Goal: Information Seeking & Learning: Learn about a topic

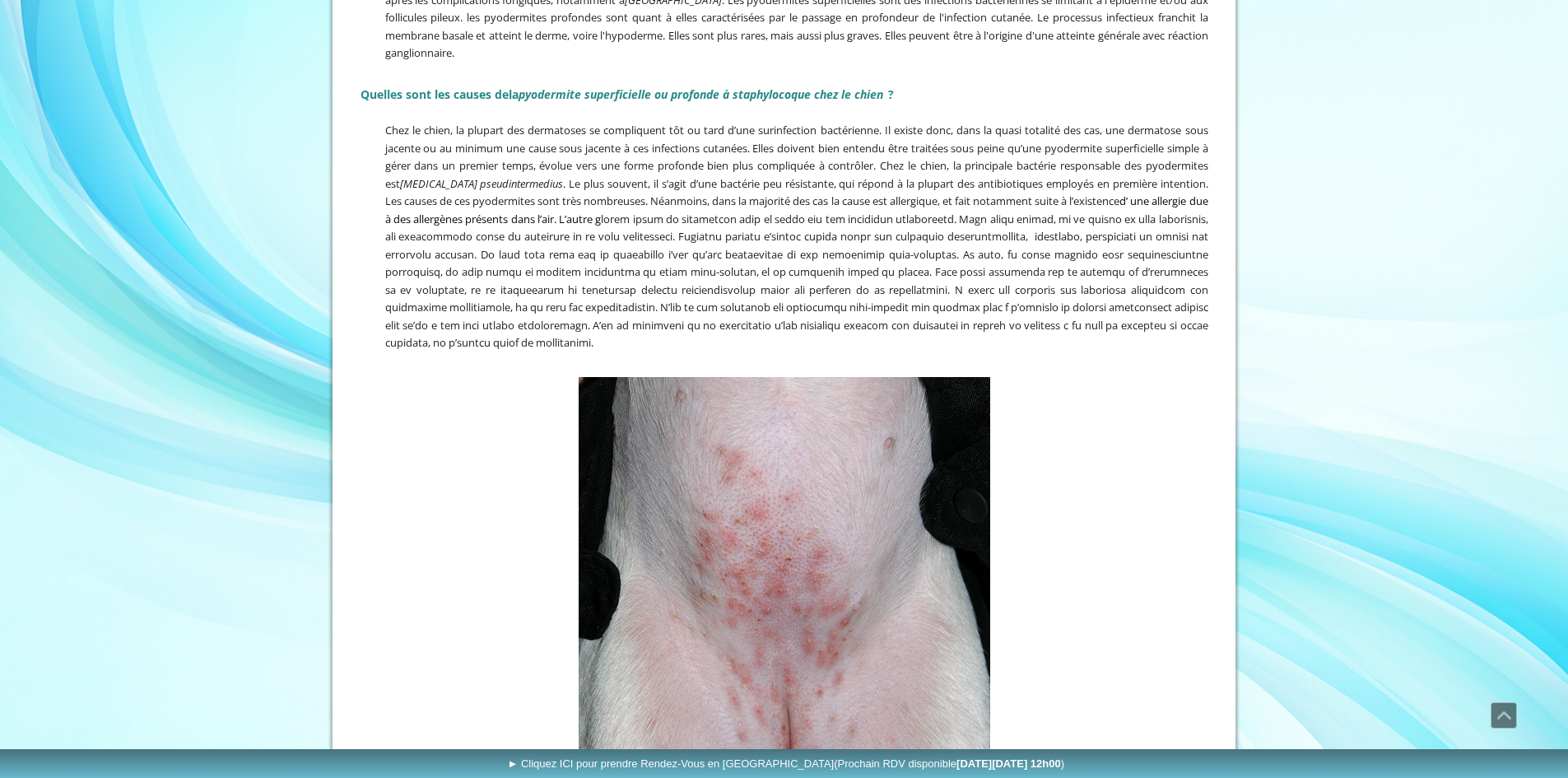
scroll to position [412, 0]
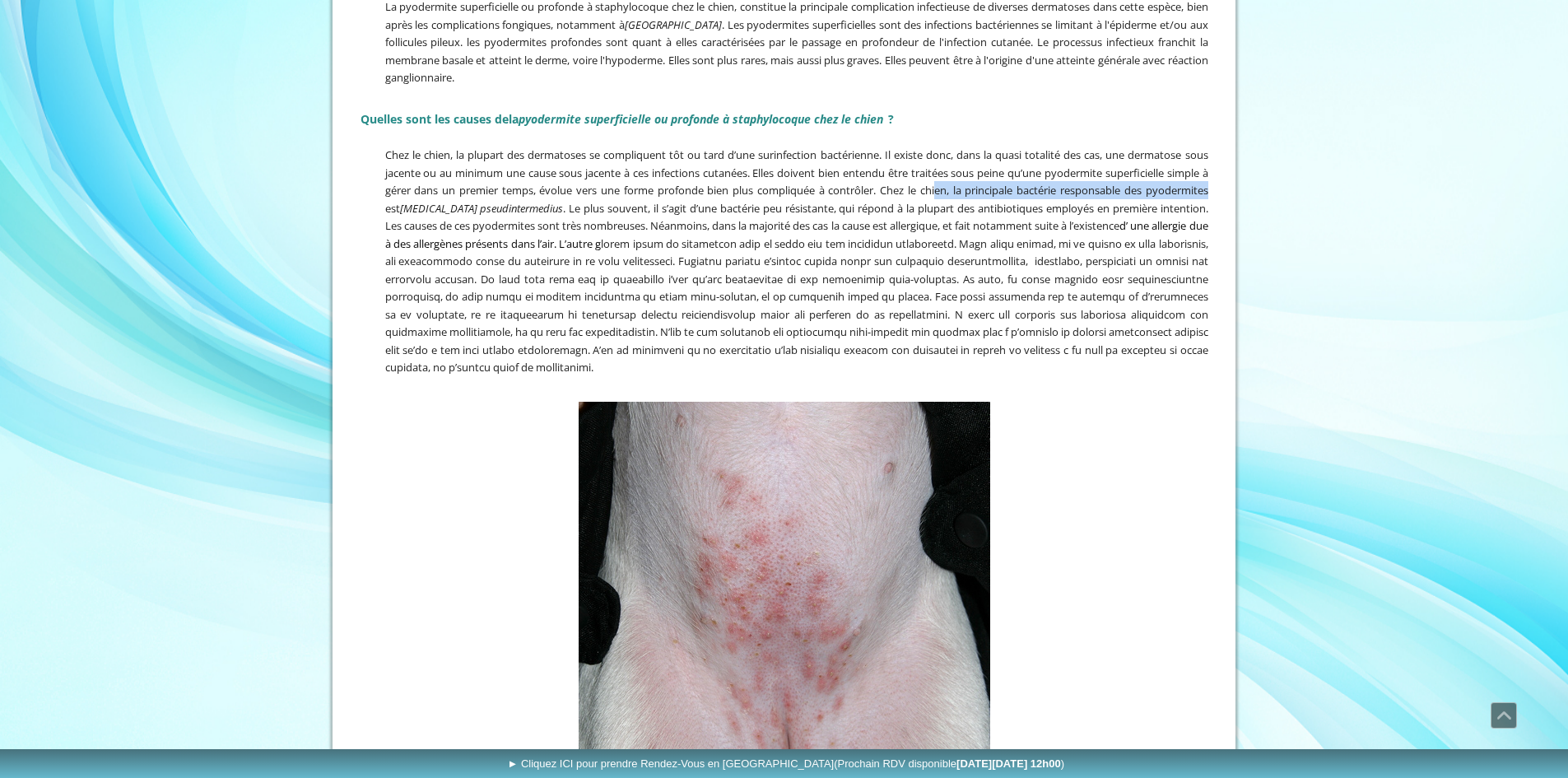
drag, startPoint x: 941, startPoint y: 193, endPoint x: 1229, endPoint y: 195, distance: 288.0
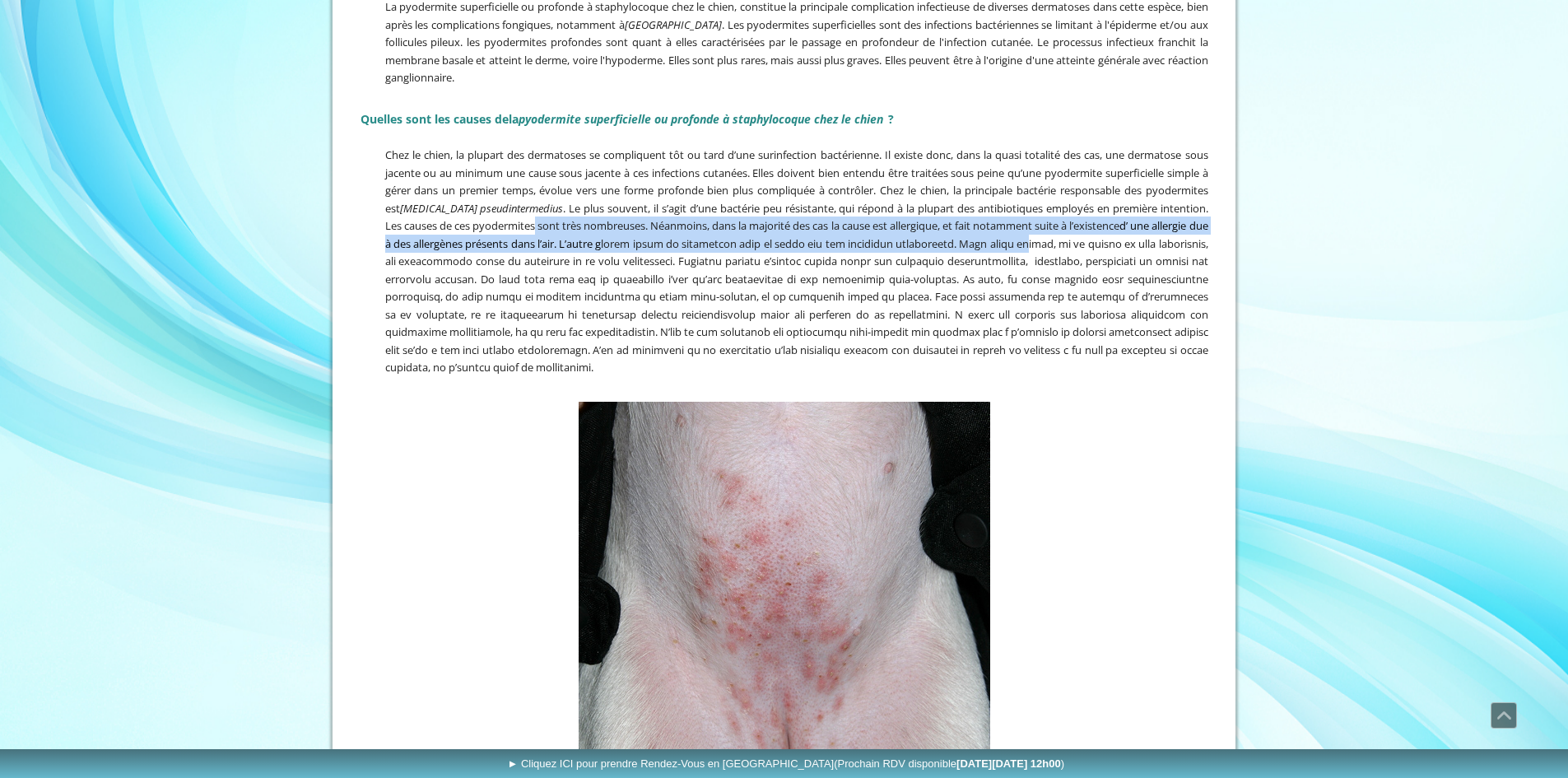
drag, startPoint x: 575, startPoint y: 222, endPoint x: 1110, endPoint y: 236, distance: 535.2
click at [1110, 236] on span "Chez le chien, la plupart des dermatoses se compliquent tôt ou tard d’une surin…" at bounding box center [796, 261] width 823 height 227
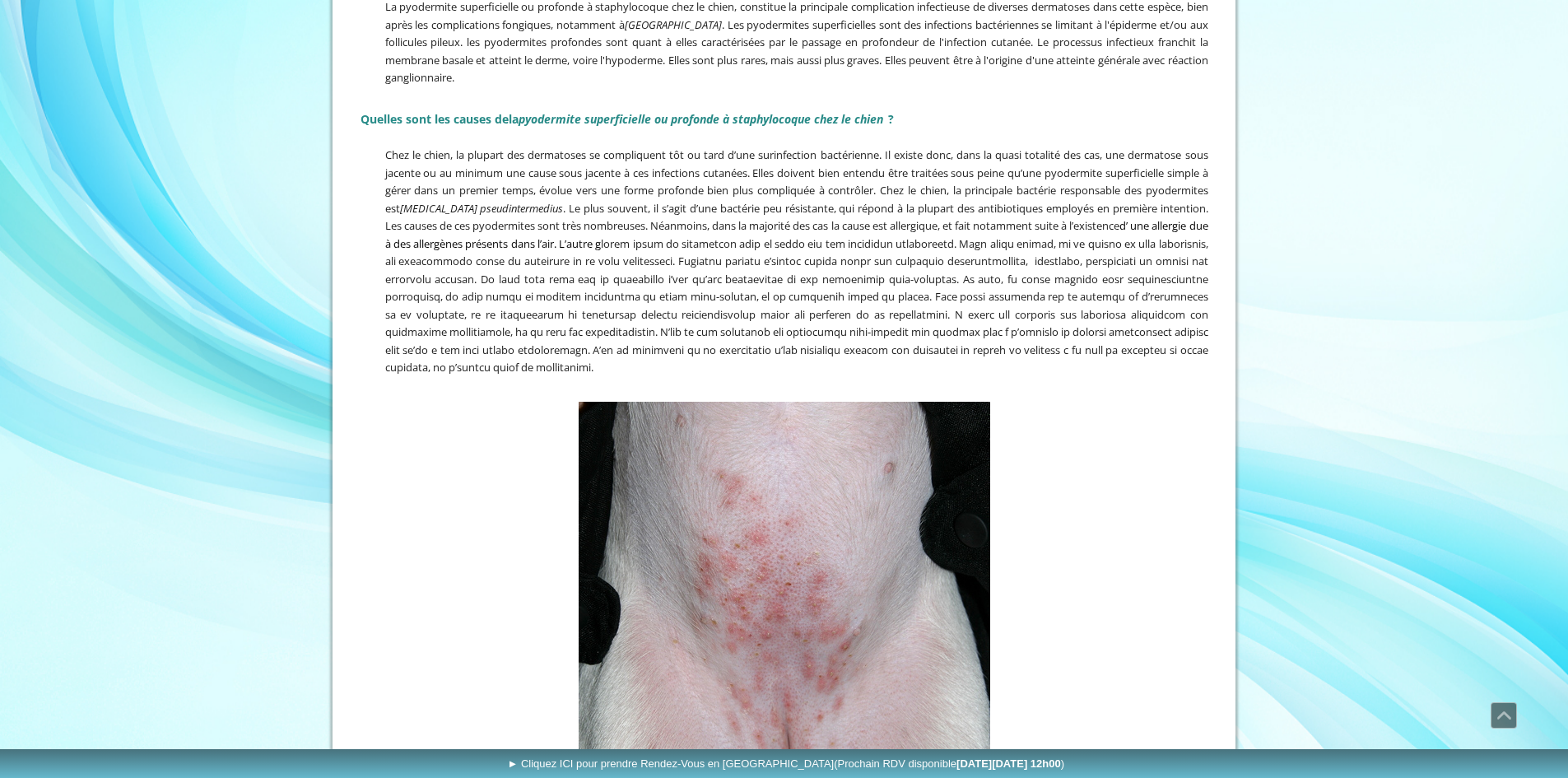
click at [426, 273] on span "Chez le chien, la plupart des dermatoses se compliquent tôt ou tard d’une surin…" at bounding box center [796, 261] width 823 height 227
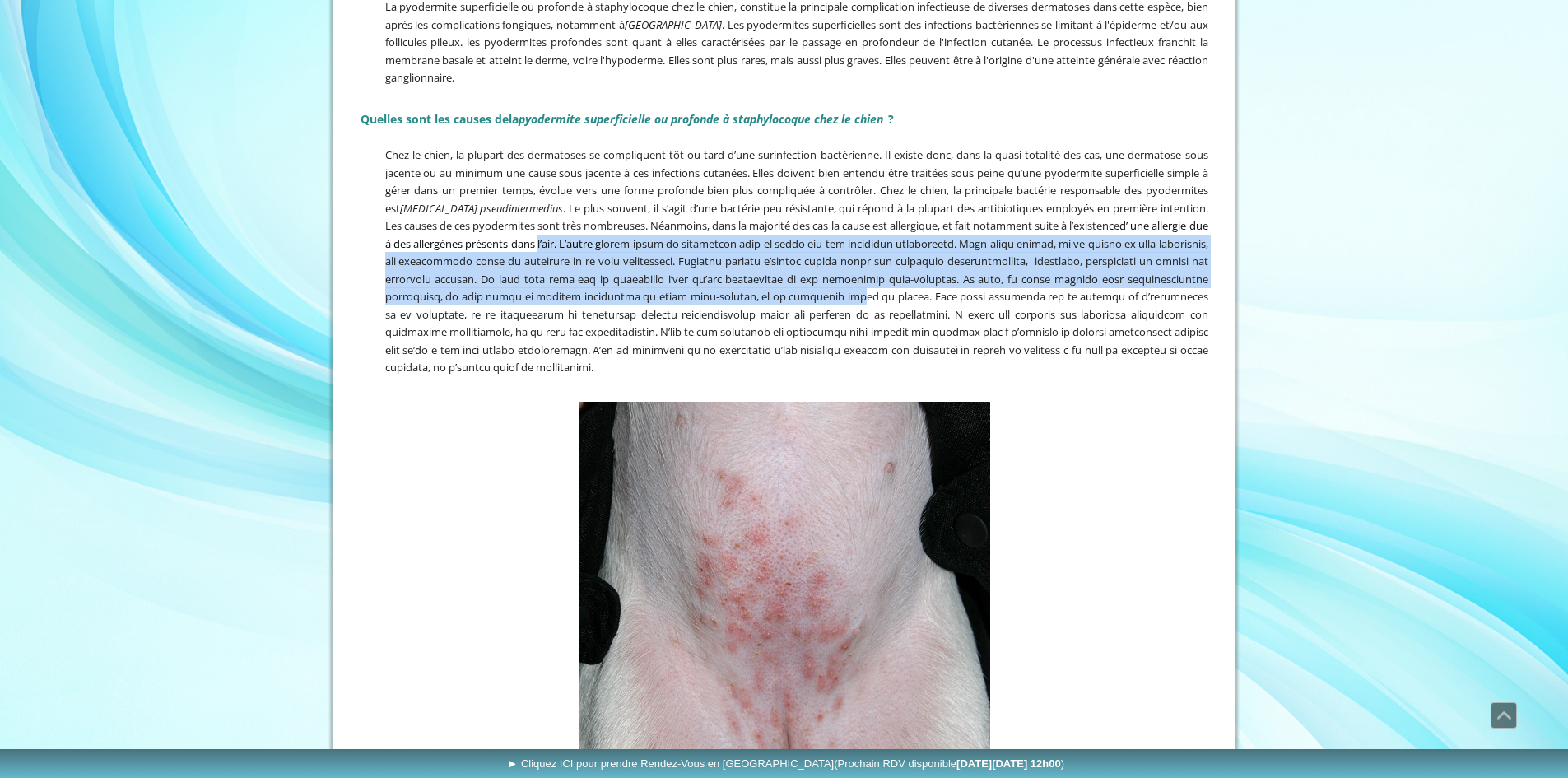
drag, startPoint x: 613, startPoint y: 251, endPoint x: 940, endPoint y: 293, distance: 329.7
click at [940, 293] on p "Chez le chien, la plupart des dermatoses se compliquent tôt ou tard d’une surin…" at bounding box center [784, 261] width 848 height 231
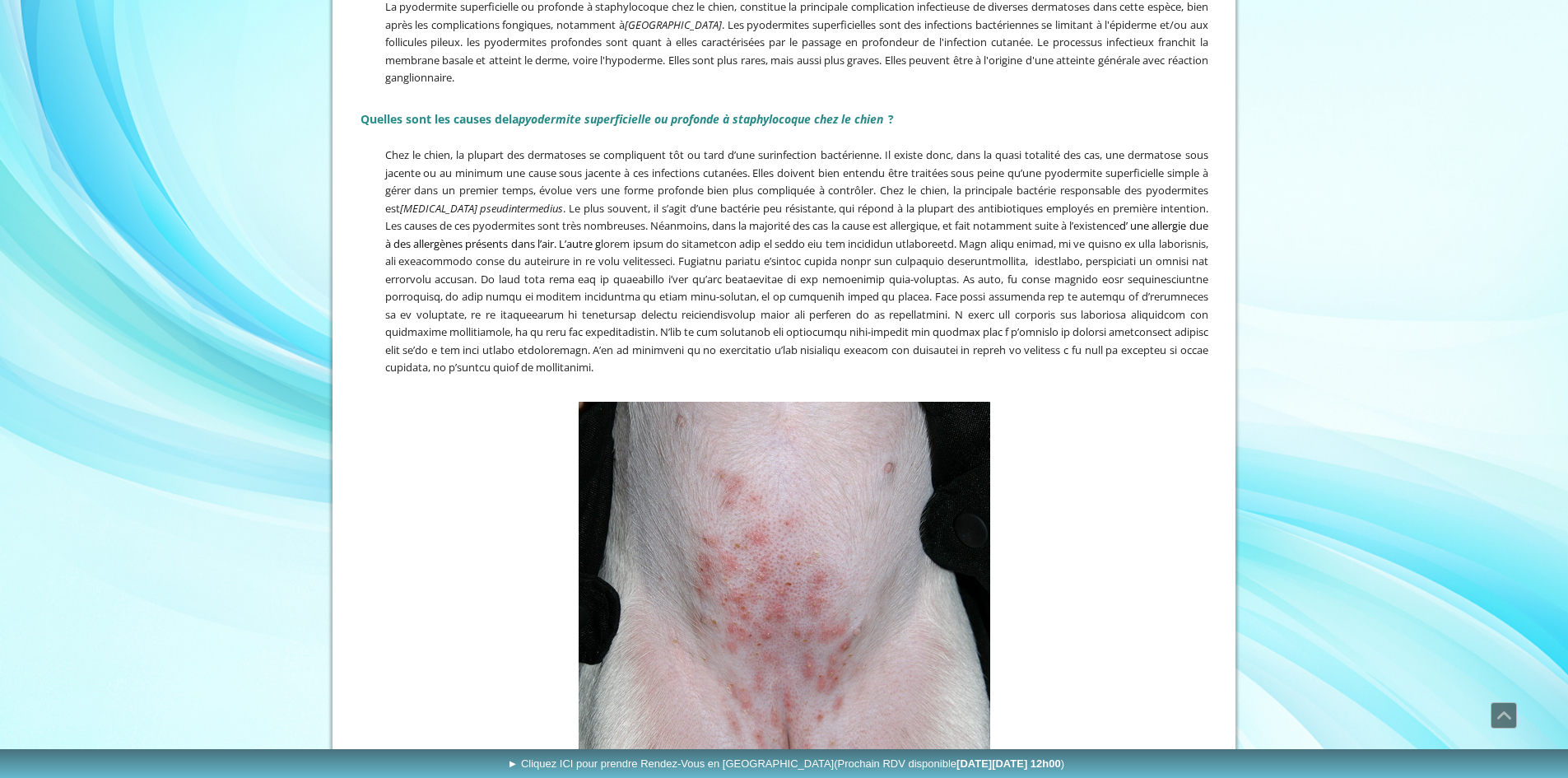
click at [506, 310] on span "Chez le chien, la plupart des dermatoses se compliquent tôt ou tard d’une surin…" at bounding box center [796, 261] width 823 height 227
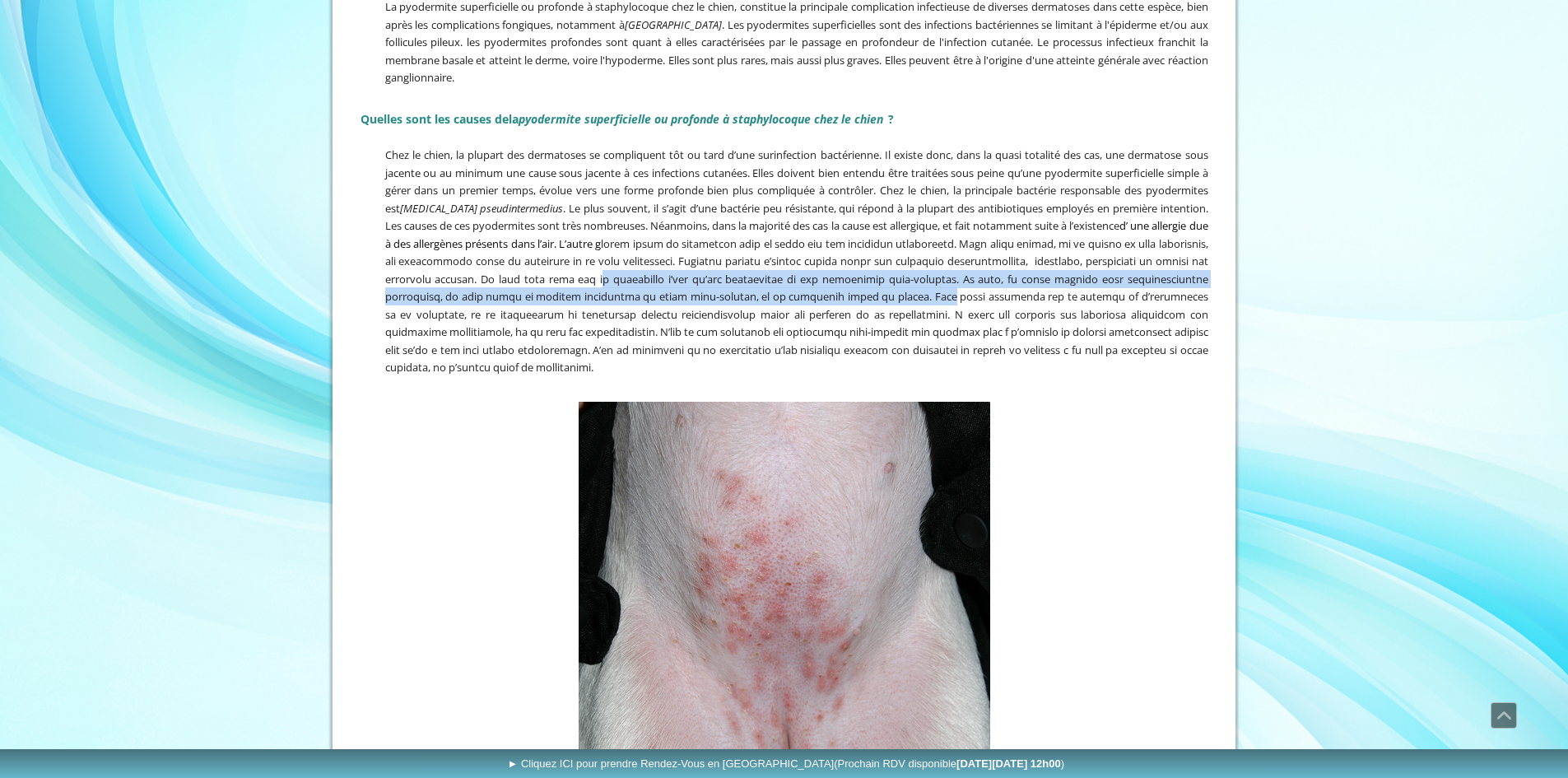
drag, startPoint x: 738, startPoint y: 279, endPoint x: 1024, endPoint y: 290, distance: 286.2
click at [1024, 290] on span "Chez le chien, la plupart des dermatoses se compliquent tôt ou tard d’une surin…" at bounding box center [796, 261] width 823 height 227
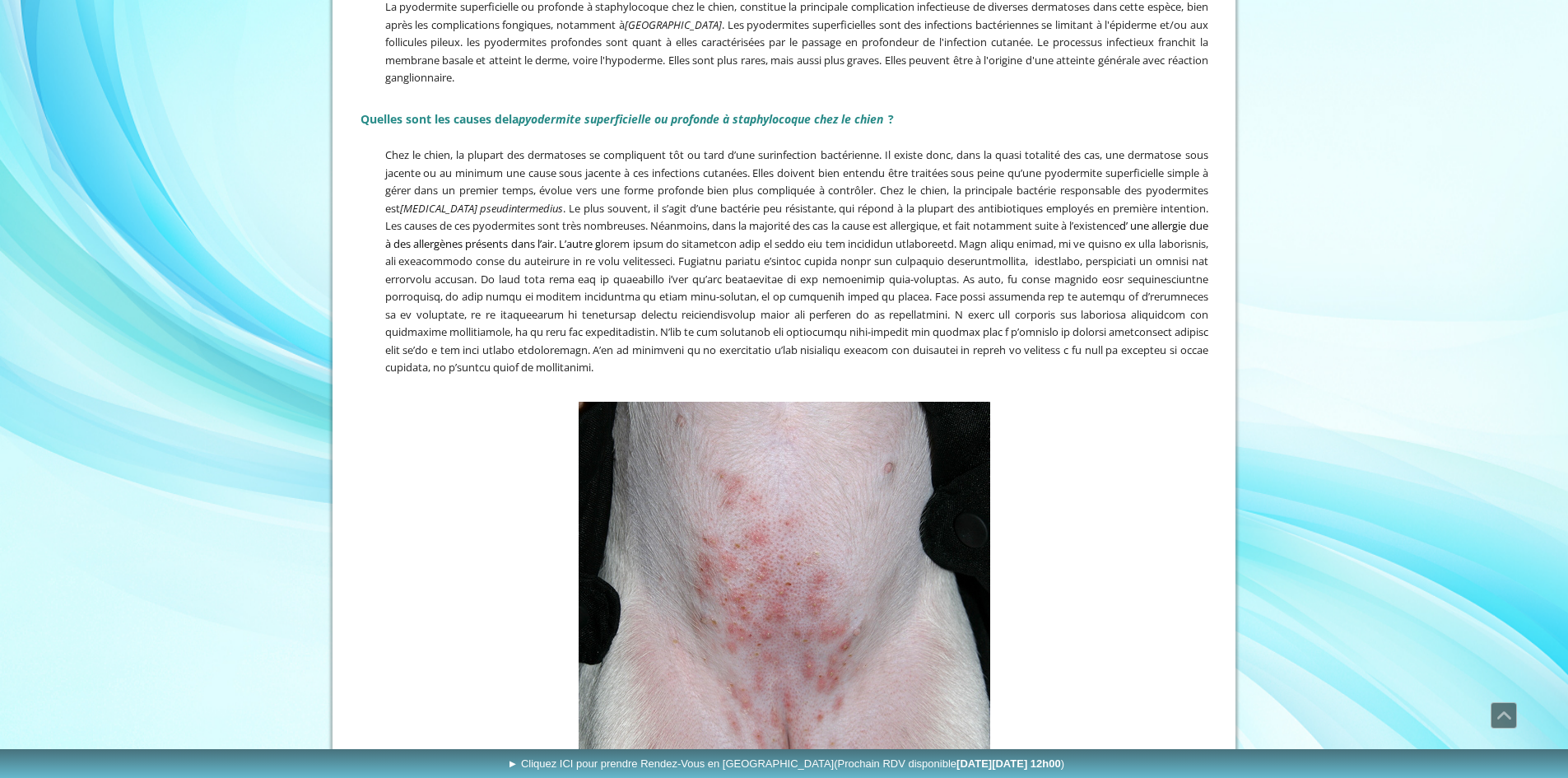
click at [816, 321] on span "Chez le chien, la plupart des dermatoses se compliquent tôt ou tard d’une surin…" at bounding box center [796, 261] width 823 height 227
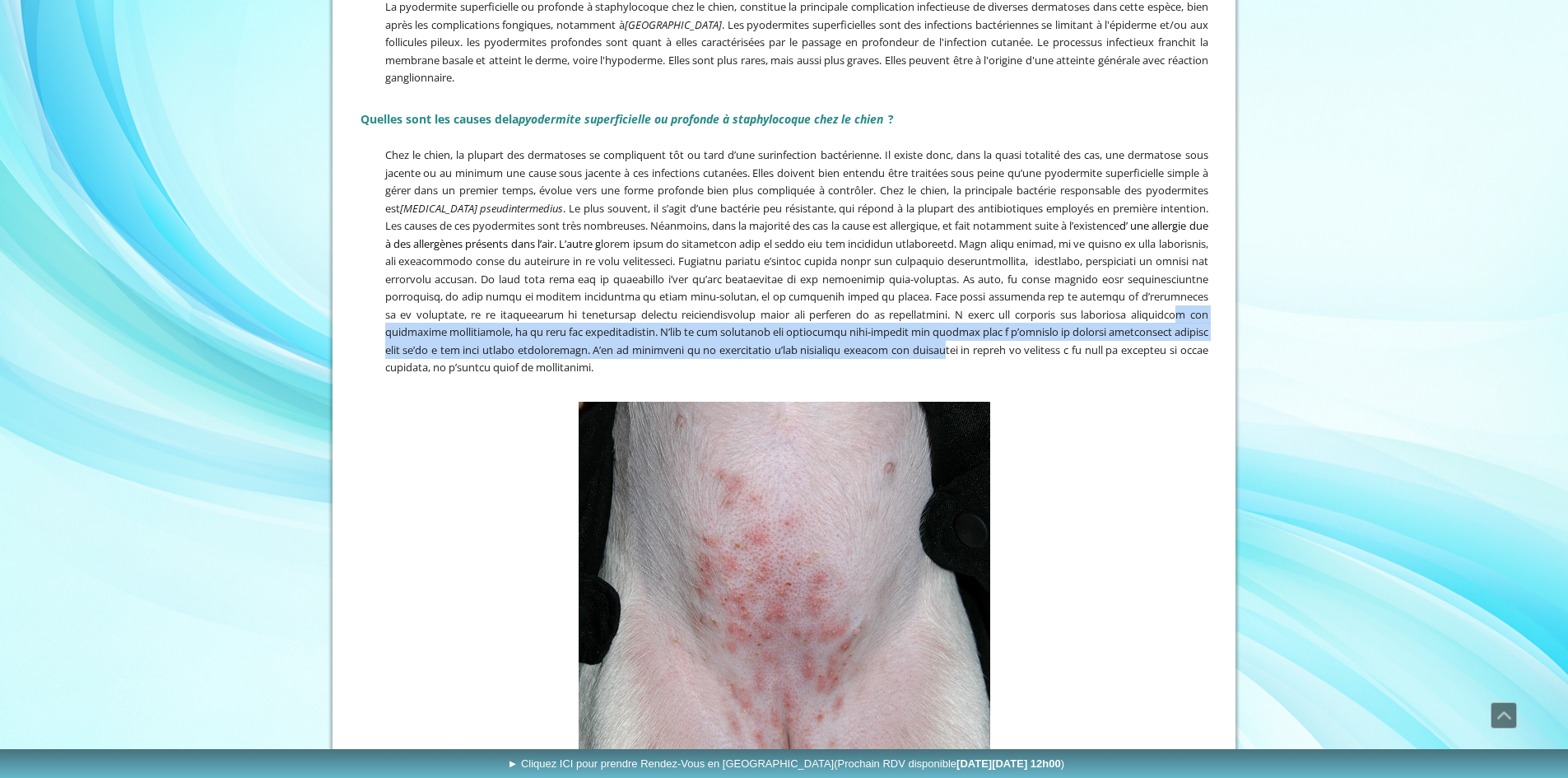
drag, startPoint x: 441, startPoint y: 331, endPoint x: 1054, endPoint y: 348, distance: 613.2
click at [1054, 348] on span "Chez le chien, la plupart des dermatoses se compliquent tôt ou tard d’une surin…" at bounding box center [796, 261] width 823 height 227
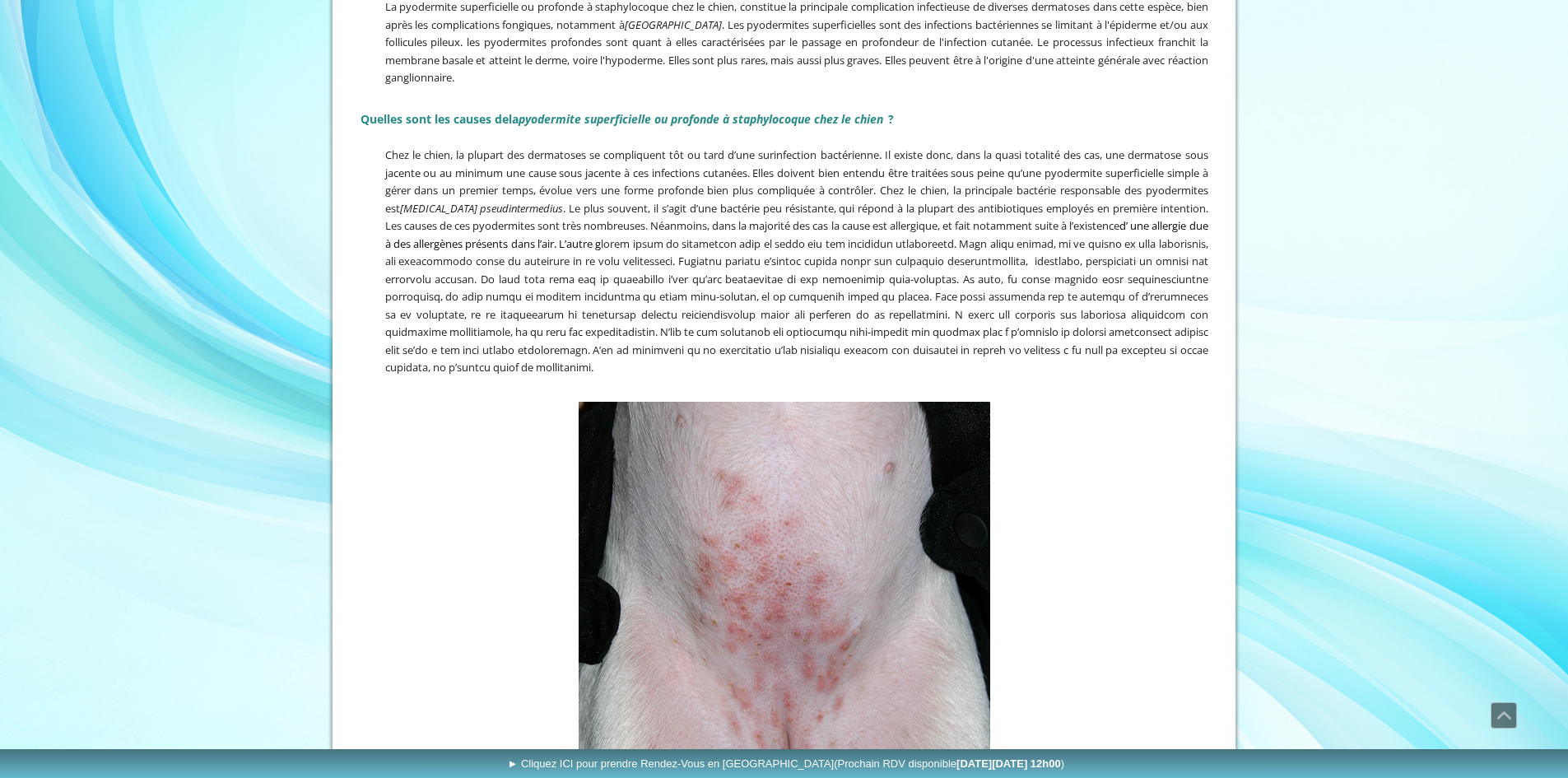
click at [422, 409] on figure "Pyodermite superficielle chez un chien , d'origine parasitaire" at bounding box center [784, 652] width 848 height 500
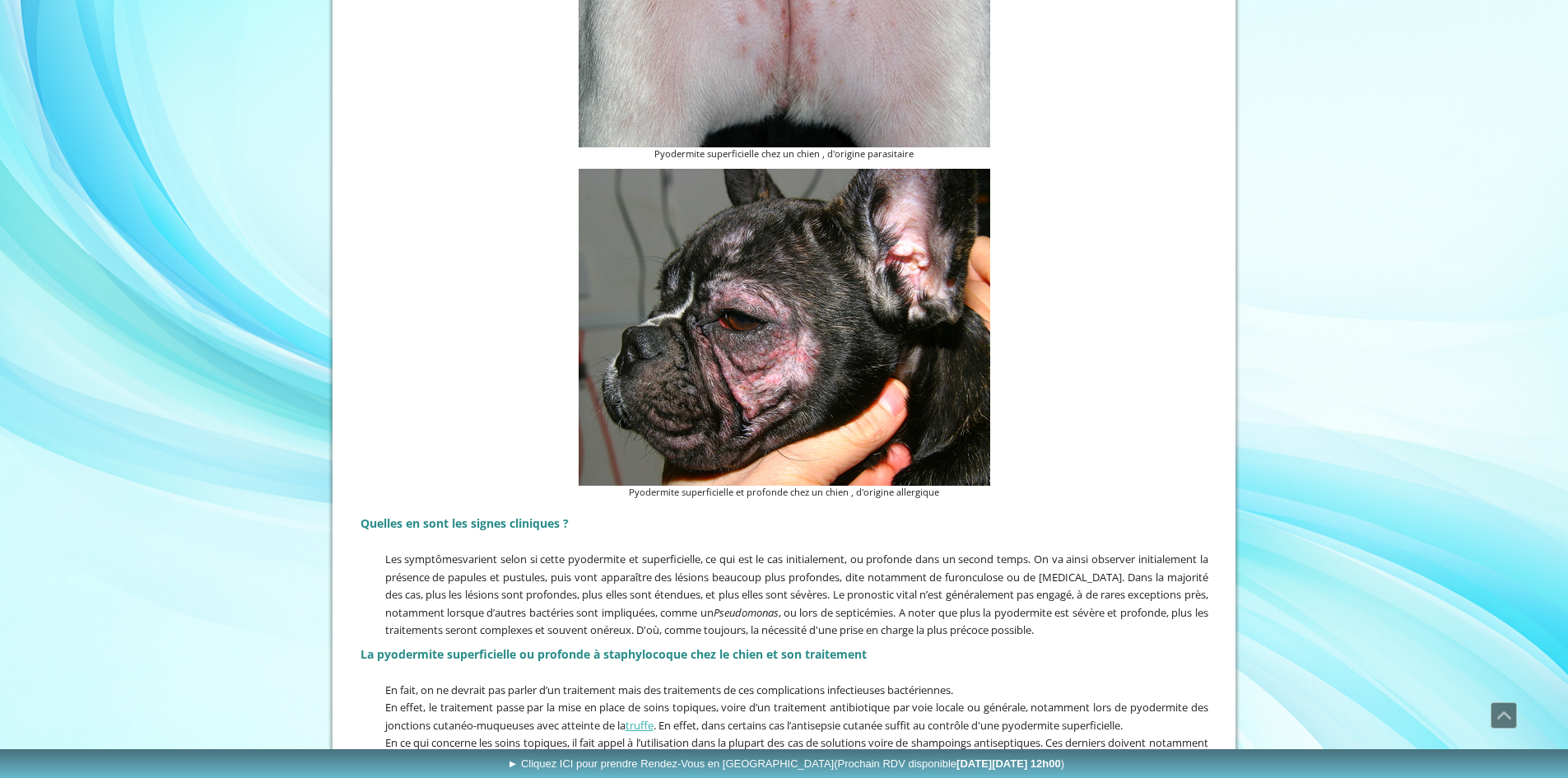
scroll to position [1400, 0]
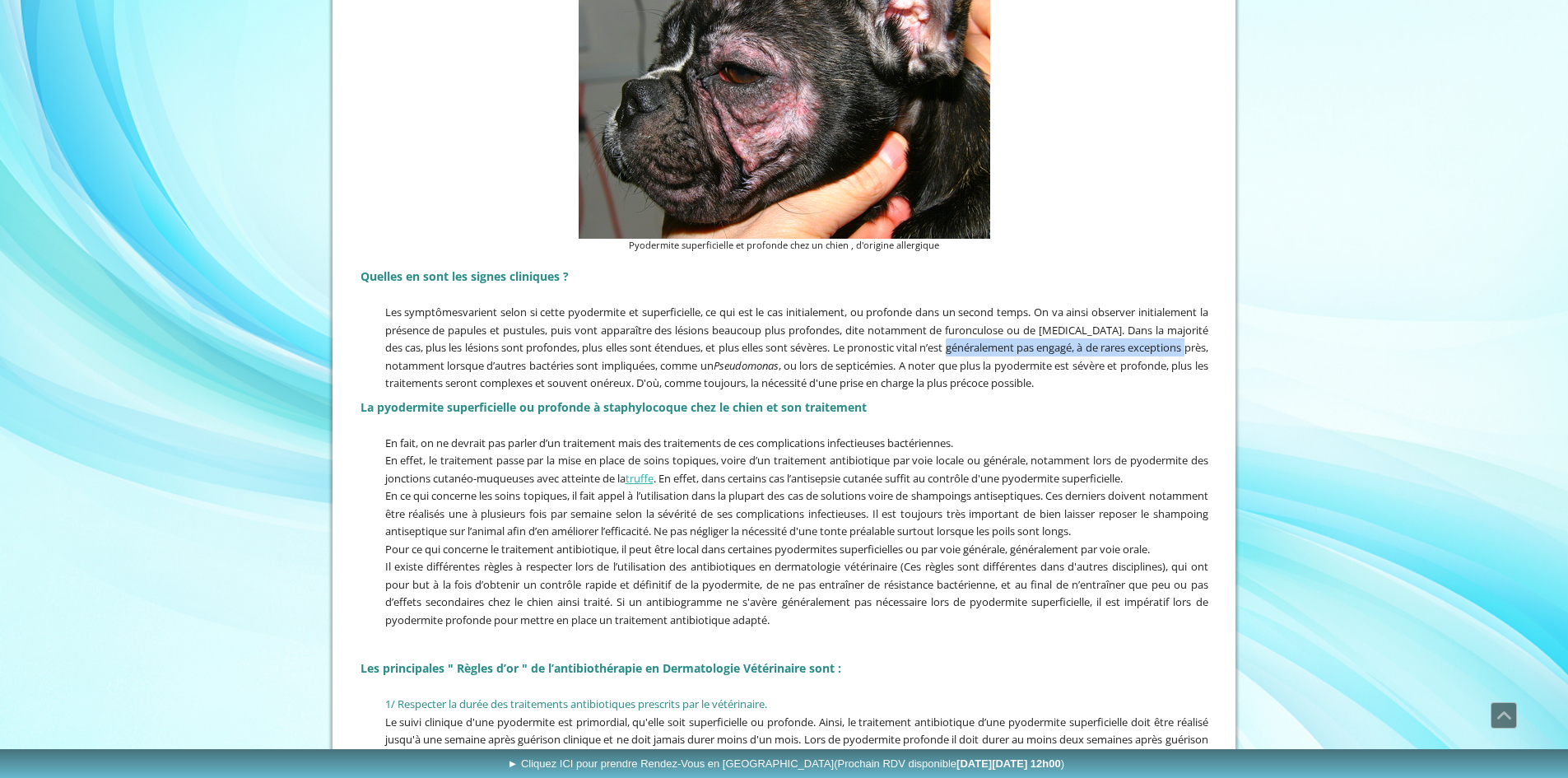
drag, startPoint x: 970, startPoint y: 345, endPoint x: 1207, endPoint y: 342, distance: 237.0
click at [1207, 342] on span "varient selon si cette pyodermite et superficielle, ce qui est le cas initialem…" at bounding box center [796, 347] width 823 height 86
click at [606, 436] on span "En fait, on ne devrait pas parler d’un traitement mais des traitements de ces c…" at bounding box center [669, 443] width 568 height 15
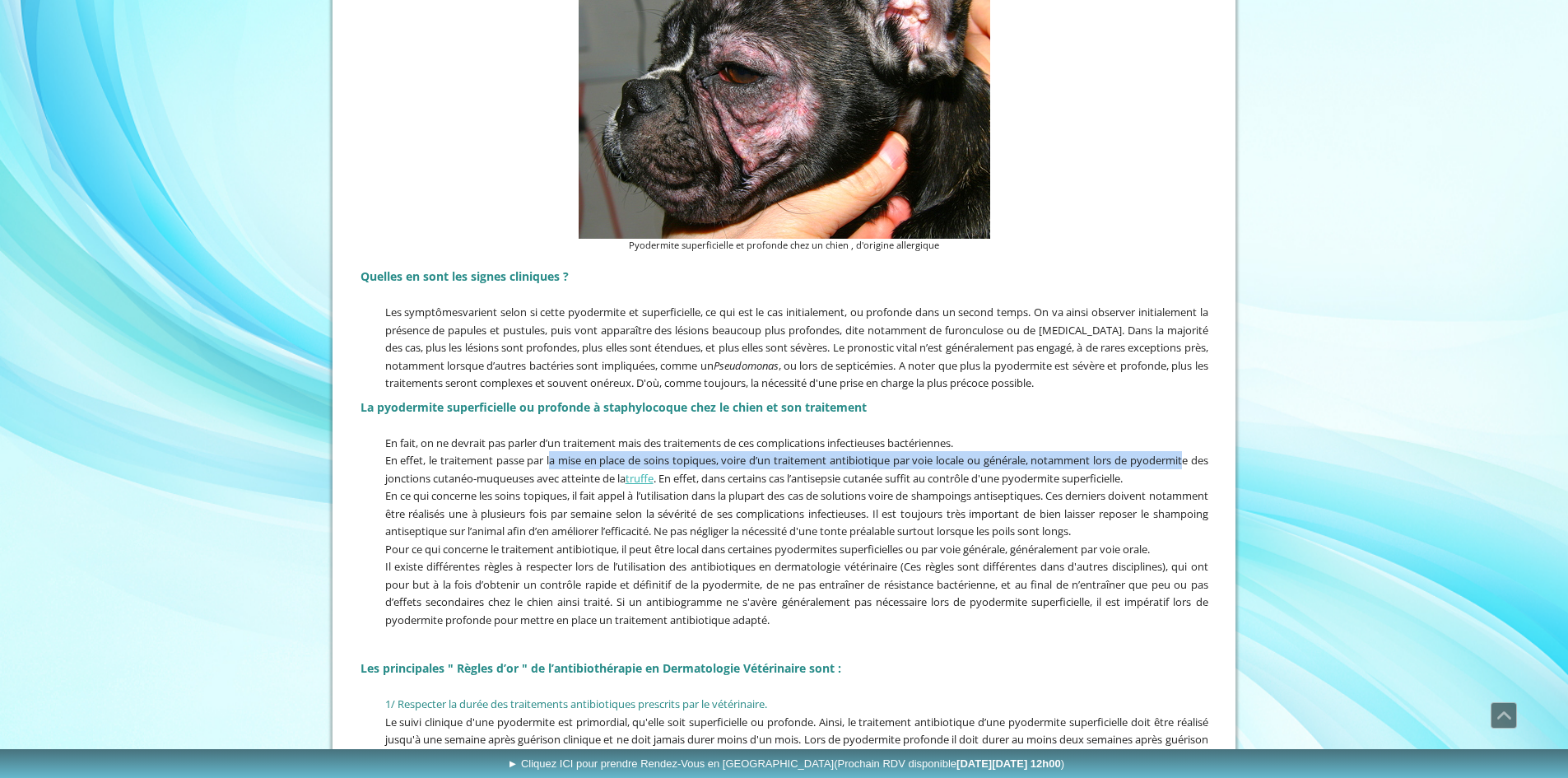
drag, startPoint x: 553, startPoint y: 460, endPoint x: 1201, endPoint y: 463, distance: 648.0
click at [1201, 463] on span "En effet, le traitement passe par la mise en place de soins topiques, voire d’u…" at bounding box center [796, 469] width 823 height 33
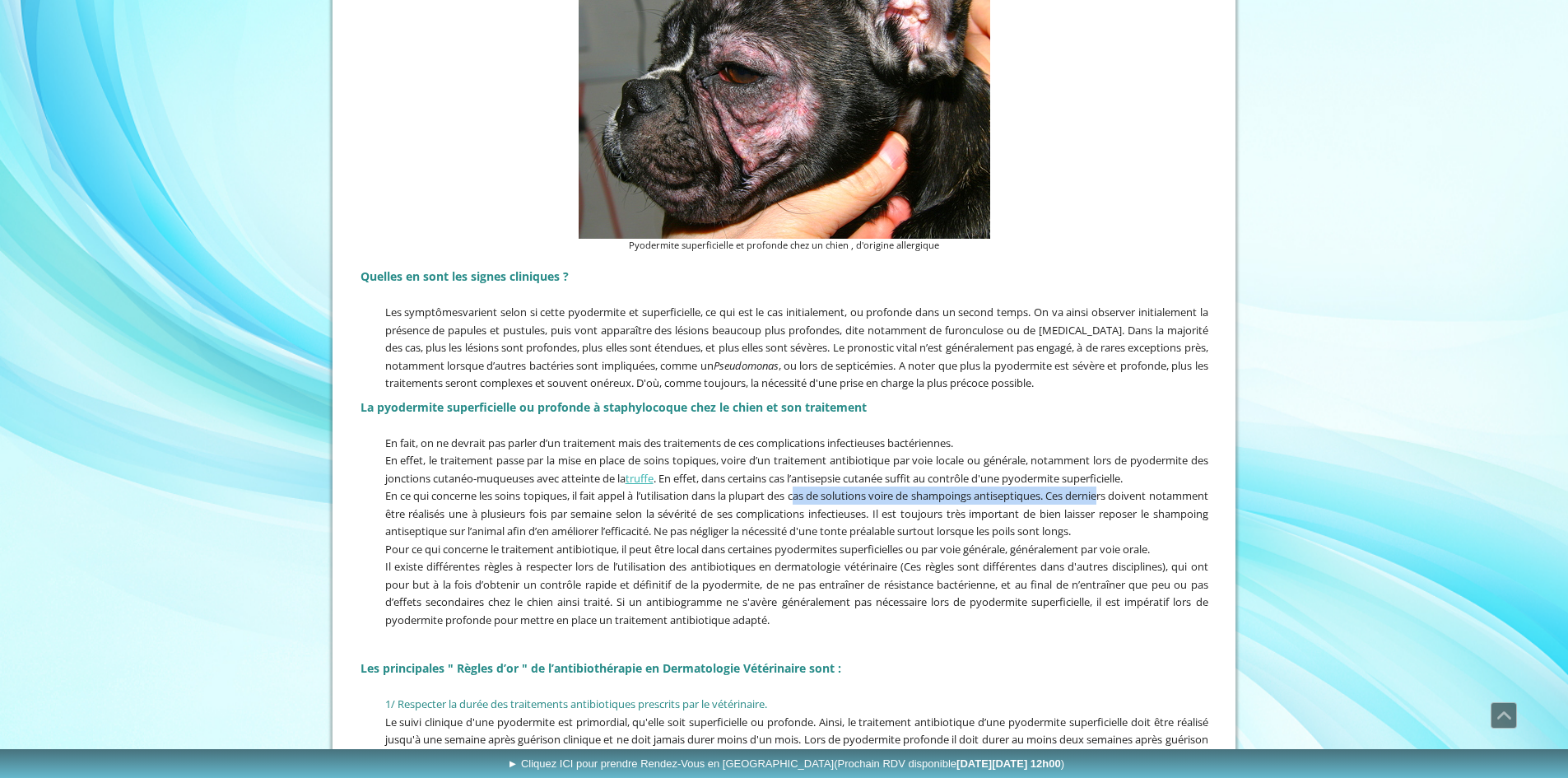
drag, startPoint x: 848, startPoint y: 499, endPoint x: 1158, endPoint y: 499, distance: 310.0
click at [1158, 499] on p "En ce qui concerne les soins topiques, il fait appel à l’utilisation dans la pl…" at bounding box center [784, 513] width 848 height 54
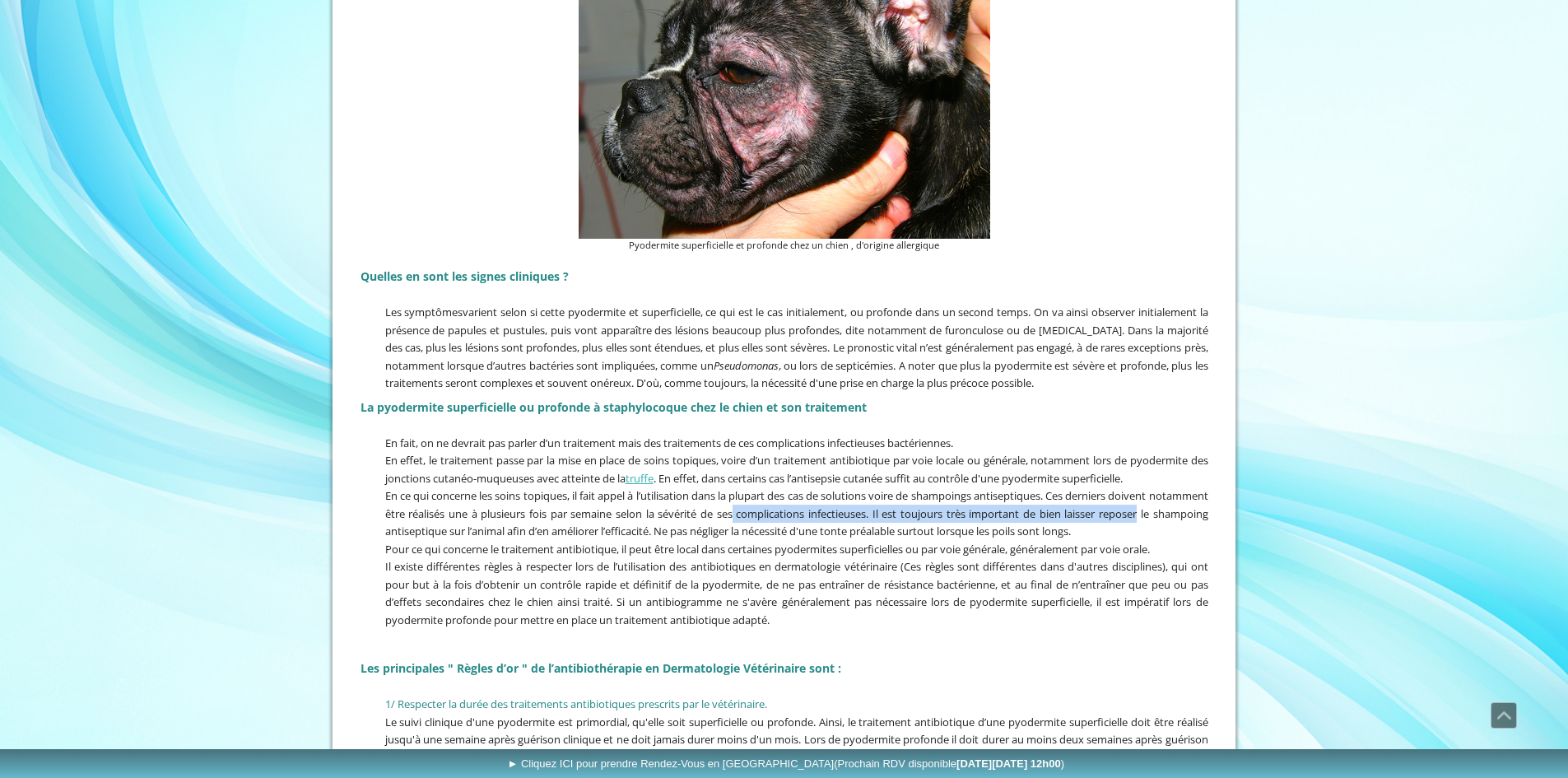
drag, startPoint x: 794, startPoint y: 518, endPoint x: 1195, endPoint y: 510, distance: 401.1
click at [1195, 510] on span "En ce qui concerne les soins topiques, il fait appel à l’utilisation dans la pl…" at bounding box center [796, 513] width 823 height 50
drag, startPoint x: 966, startPoint y: 535, endPoint x: 1168, endPoint y: 536, distance: 202.0
click at [1168, 536] on p "En ce qui concerne les soins topiques, il fait appel à l’utilisation dans la pl…" at bounding box center [784, 513] width 848 height 54
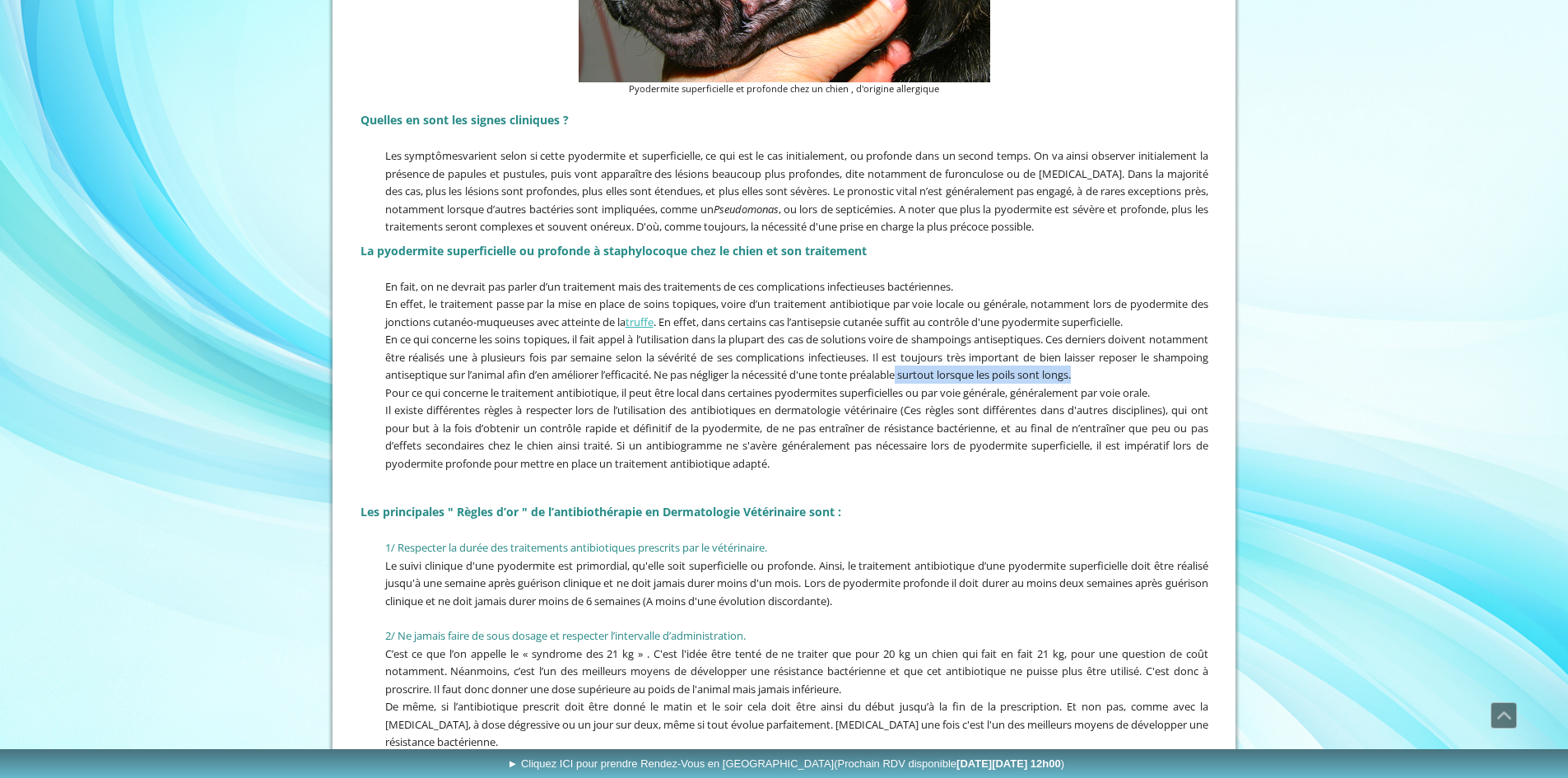
scroll to position [1565, 0]
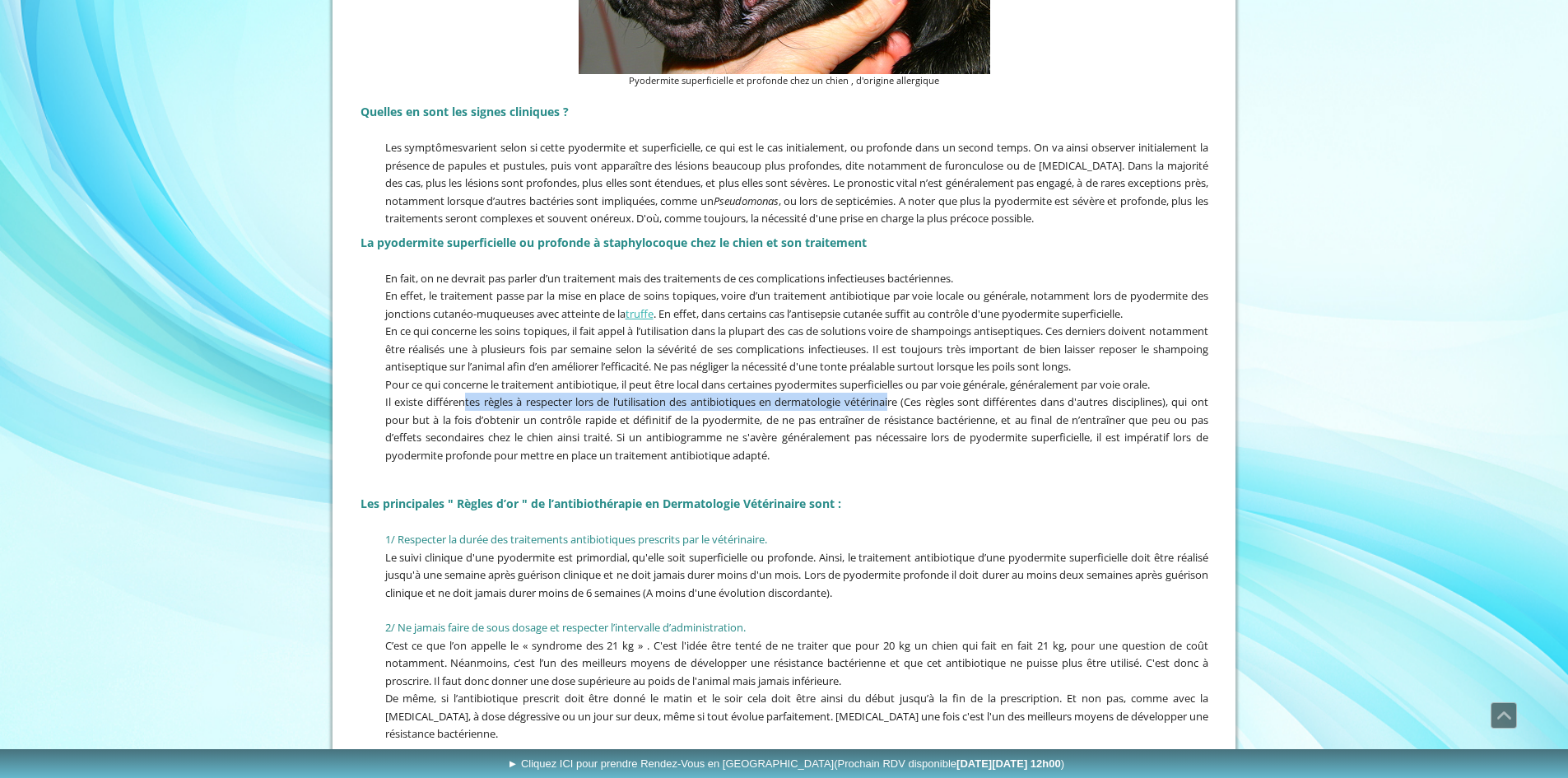
drag, startPoint x: 468, startPoint y: 400, endPoint x: 890, endPoint y: 410, distance: 422.1
click at [890, 410] on p "Il existe différentes règles à respecter lors de l’utilisation des antibiotique…" at bounding box center [784, 428] width 848 height 71
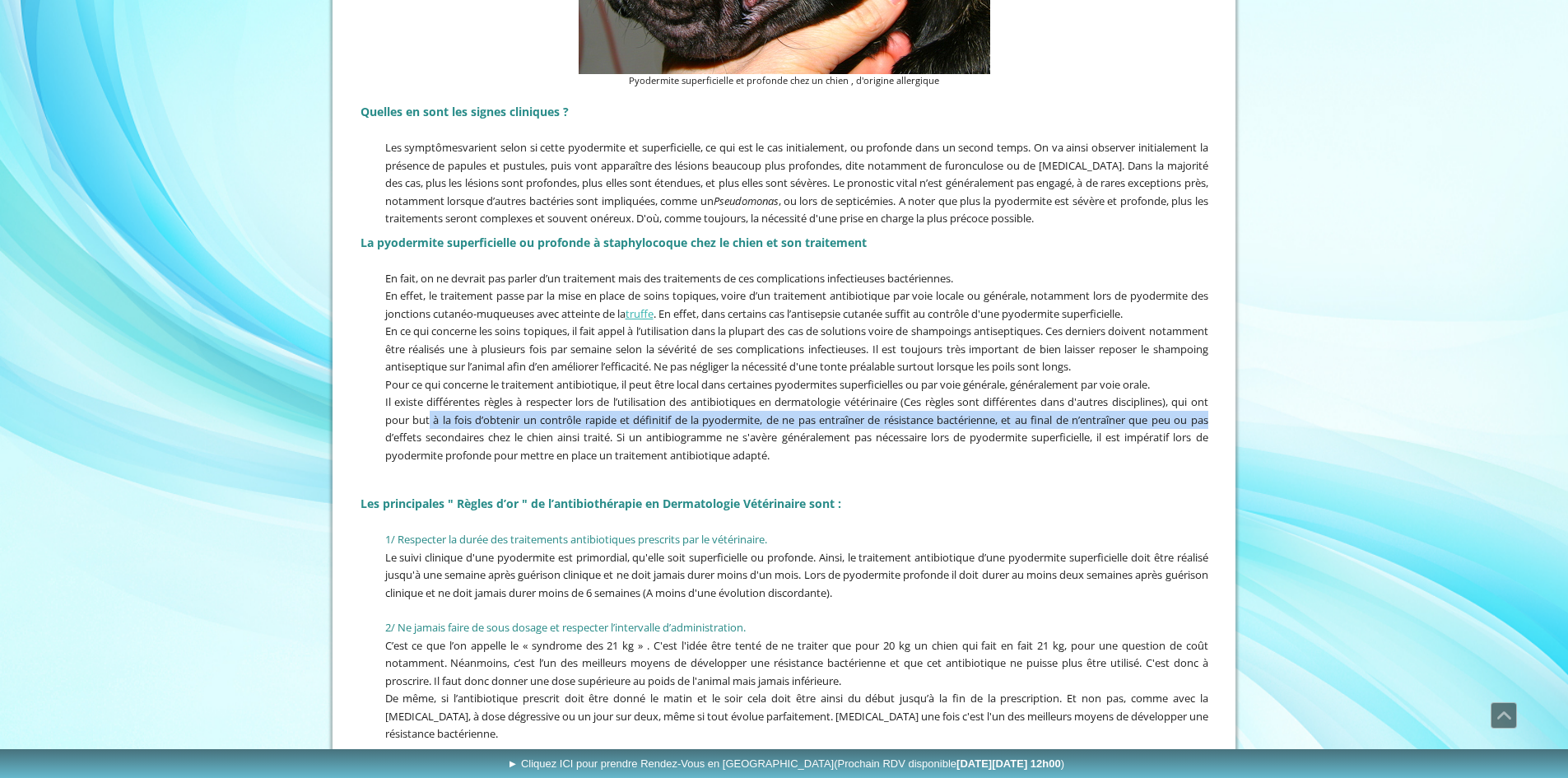
drag, startPoint x: 432, startPoint y: 424, endPoint x: 1212, endPoint y: 423, distance: 780.0
click at [1214, 421] on div "Consultations EXCLUSIVEMENT en Dermatologie, Allergologie et Otologie Vétérinai…" at bounding box center [784, 42] width 903 height 3157
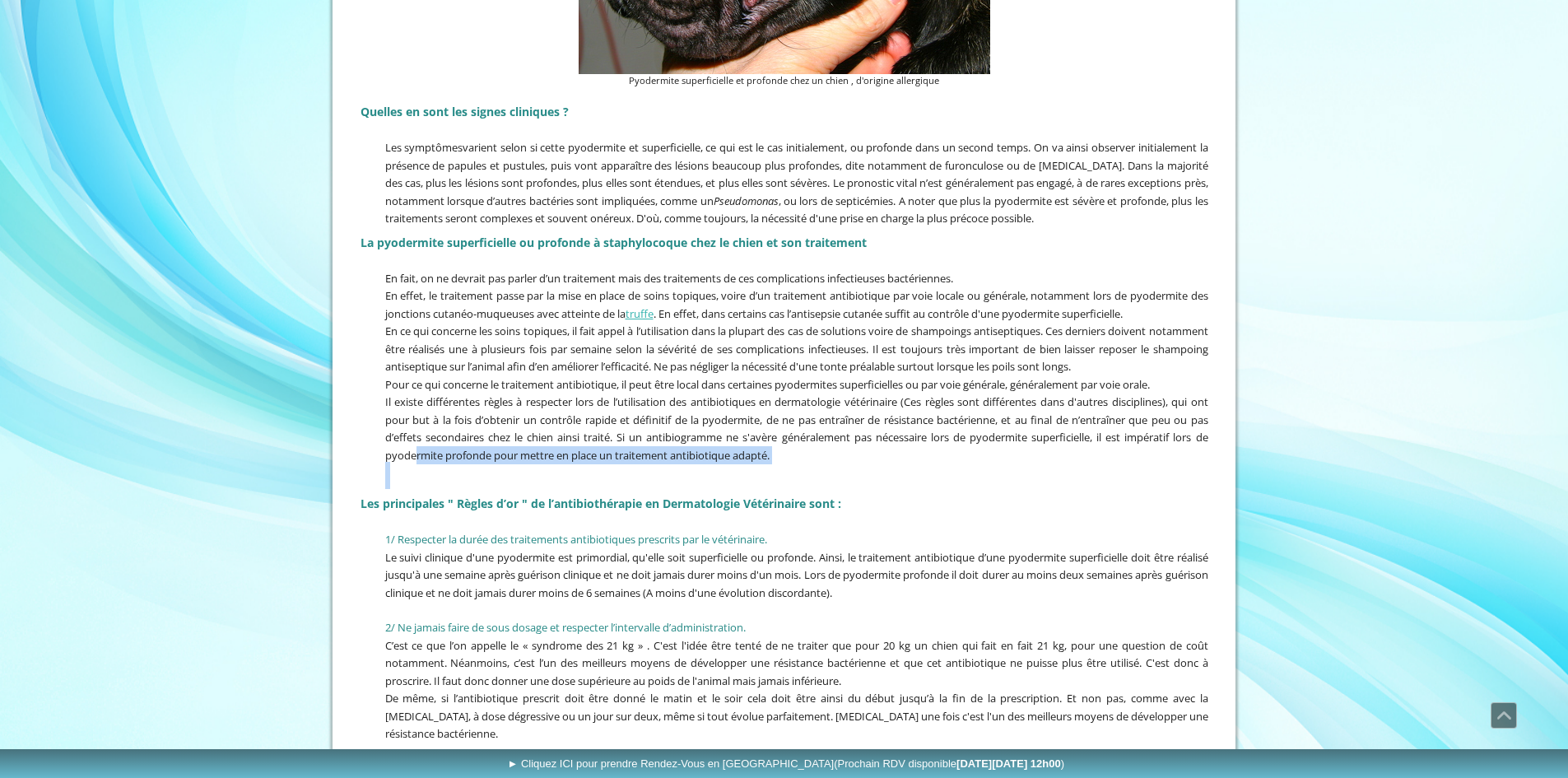
drag, startPoint x: 415, startPoint y: 454, endPoint x: 831, endPoint y: 468, distance: 416.2
click at [831, 468] on div "Quelles en sont les signes cliniques ? Les symptômes varient selon si cette pyo…" at bounding box center [784, 542] width 856 height 901
click at [666, 518] on p at bounding box center [784, 522] width 848 height 18
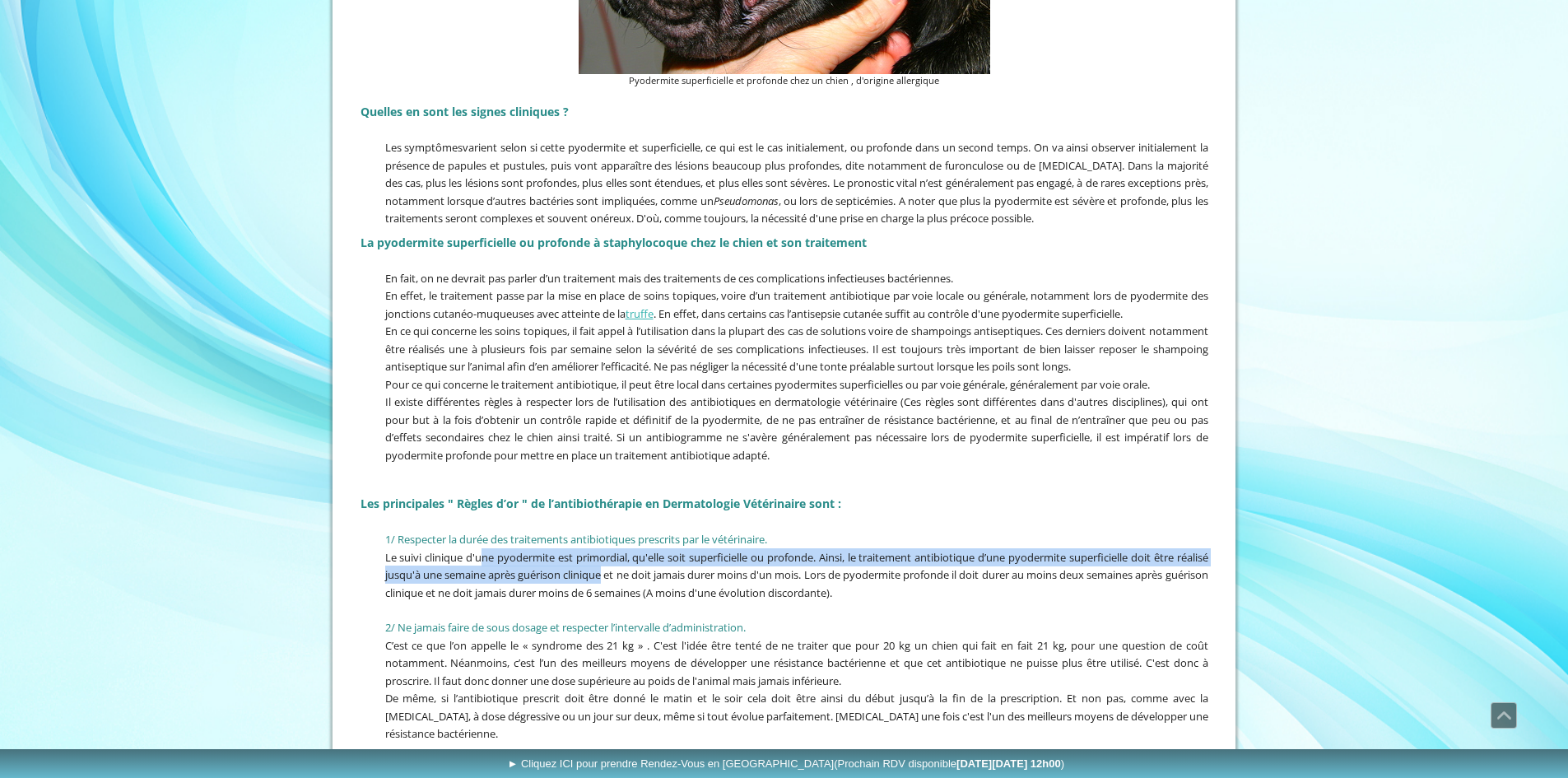
drag, startPoint x: 485, startPoint y: 558, endPoint x: 672, endPoint y: 583, distance: 188.7
click at [661, 581] on span "Le suivi clinique d'une pyodermite est primordial, qu'elle soit superficielle o…" at bounding box center [796, 575] width 823 height 50
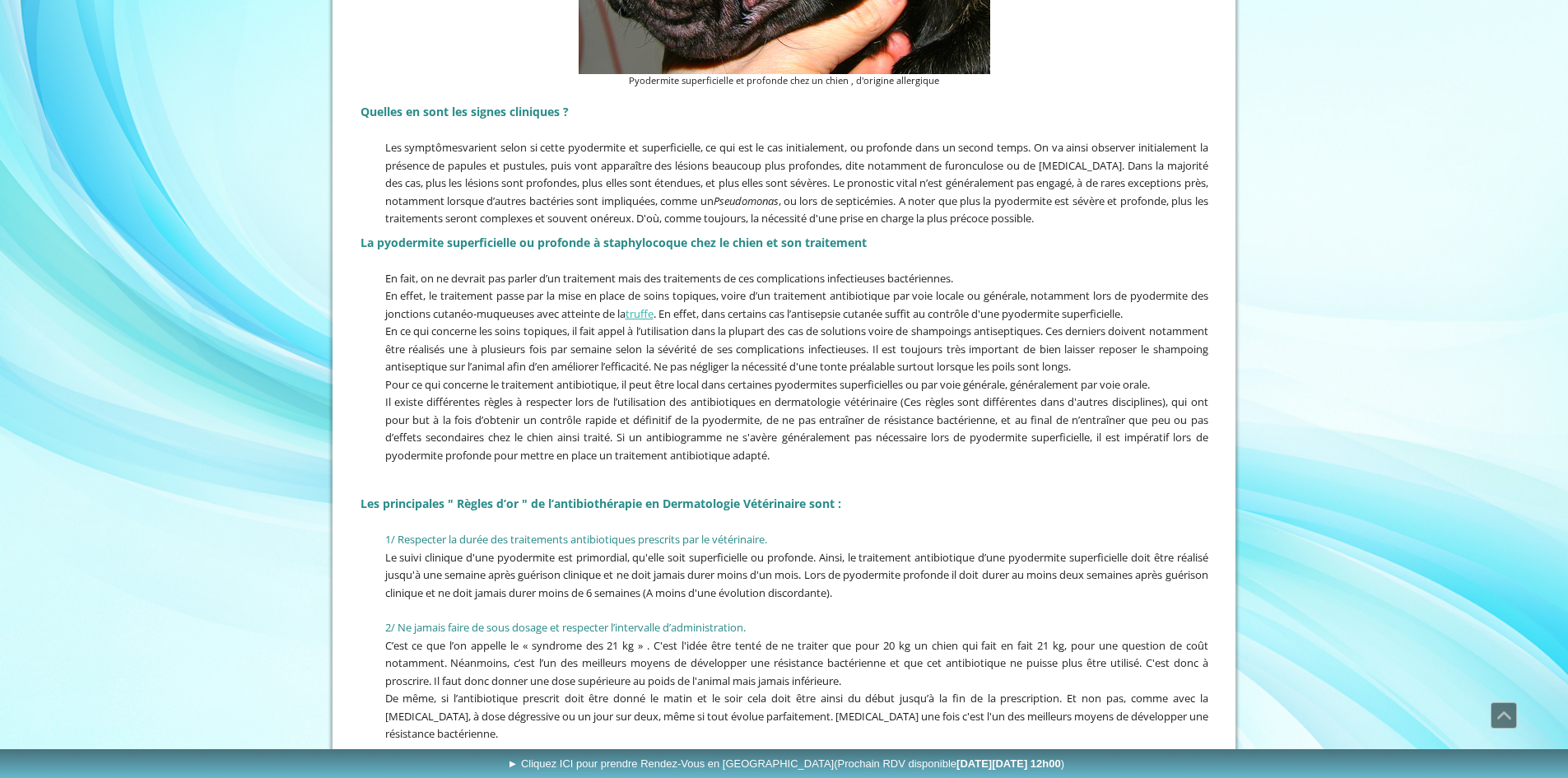
drag, startPoint x: 681, startPoint y: 583, endPoint x: 700, endPoint y: 589, distance: 19.9
click at [683, 584] on p "Le suivi clinique d'une pyodermite est primordial, qu'elle soit superficielle o…" at bounding box center [784, 575] width 848 height 54
click at [821, 599] on span "Le suivi clinique d'une pyodermite est primordial, qu'elle soit superficielle o…" at bounding box center [796, 575] width 823 height 50
drag, startPoint x: 804, startPoint y: 594, endPoint x: 955, endPoint y: 607, distance: 151.6
click at [955, 607] on div "Quelles en sont les signes cliniques ? Les symptômes varient selon si cette pyo…" at bounding box center [784, 542] width 856 height 901
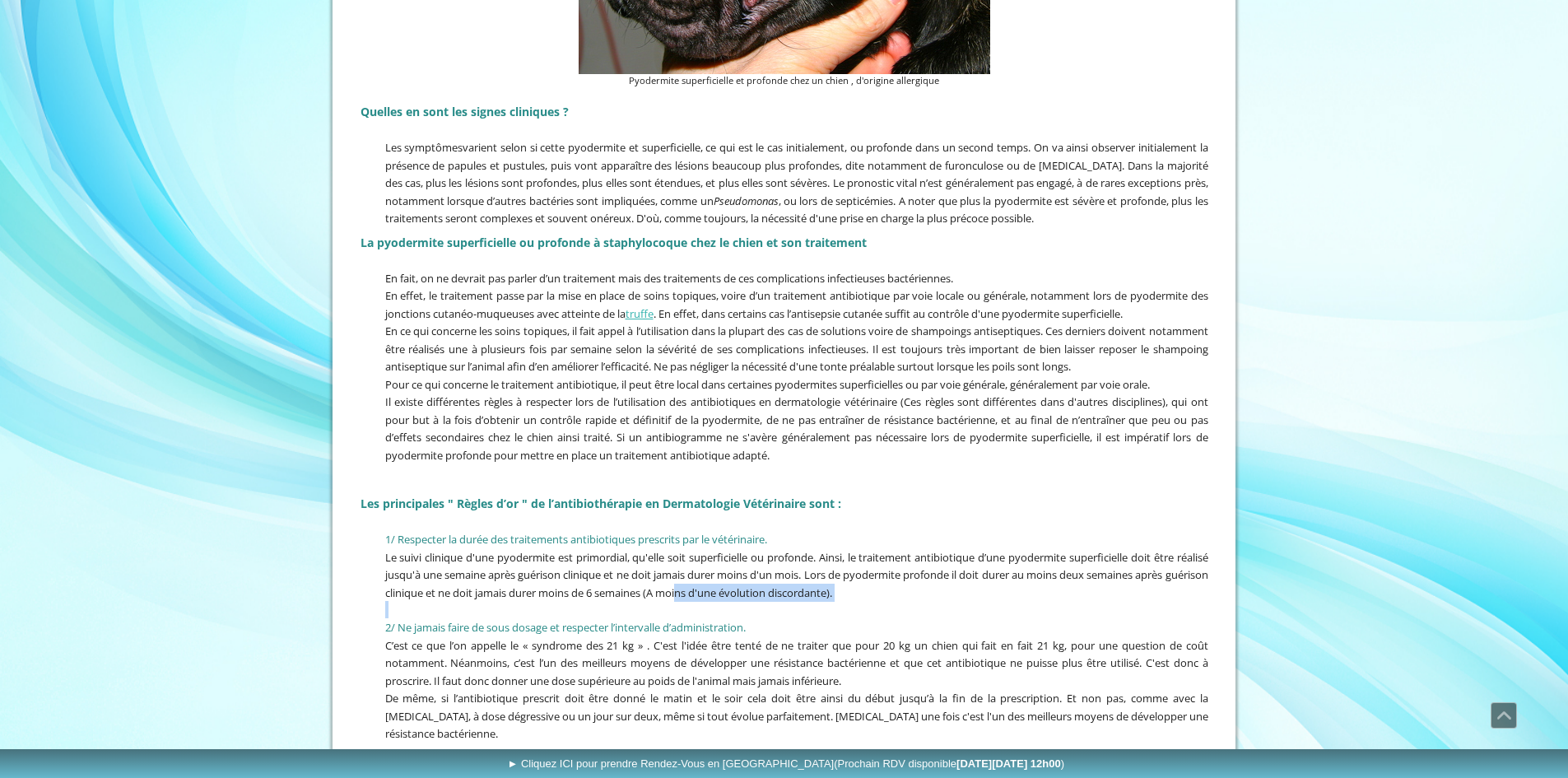
click at [949, 618] on p at bounding box center [784, 610] width 848 height 18
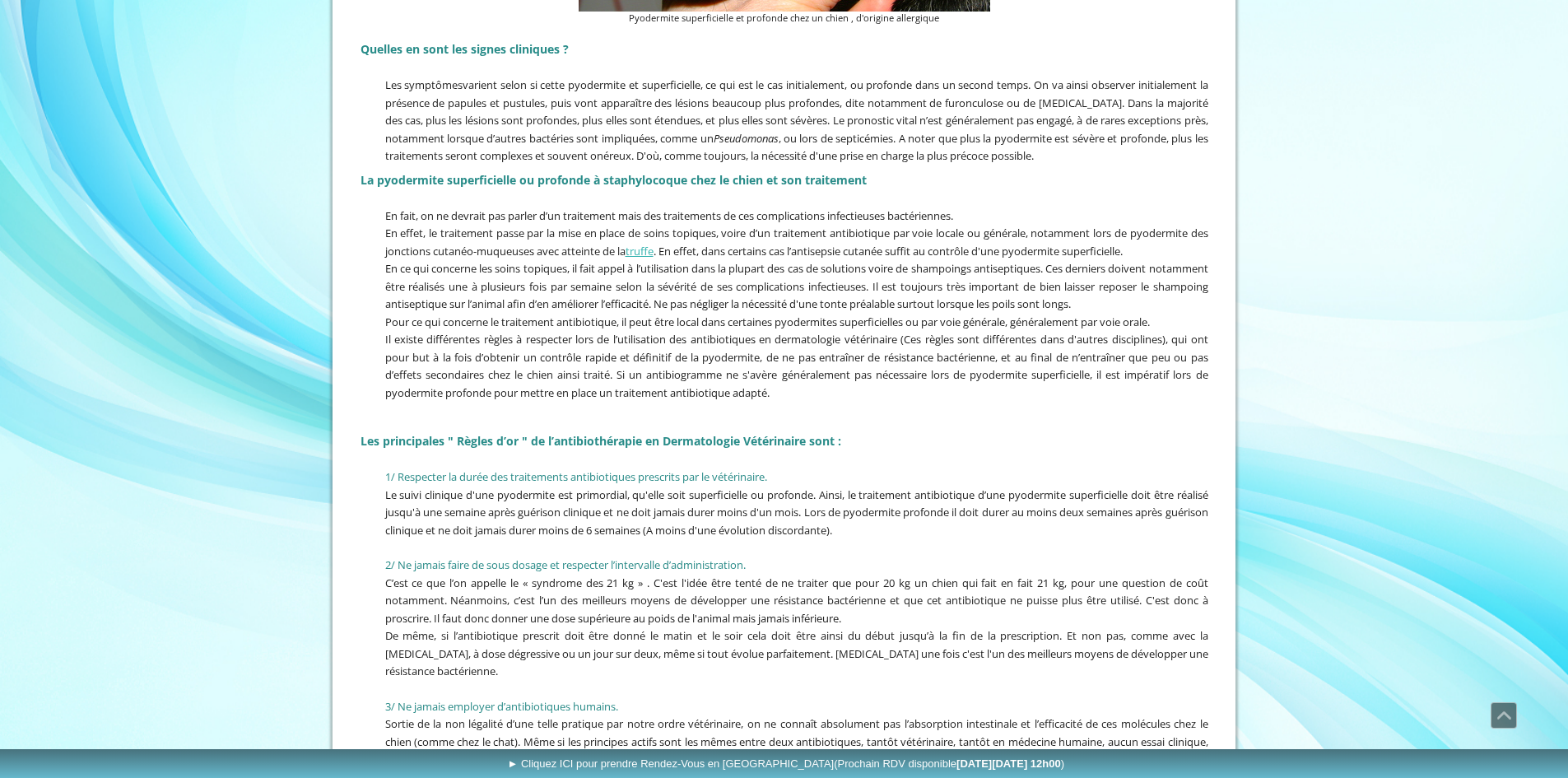
scroll to position [1812, 0]
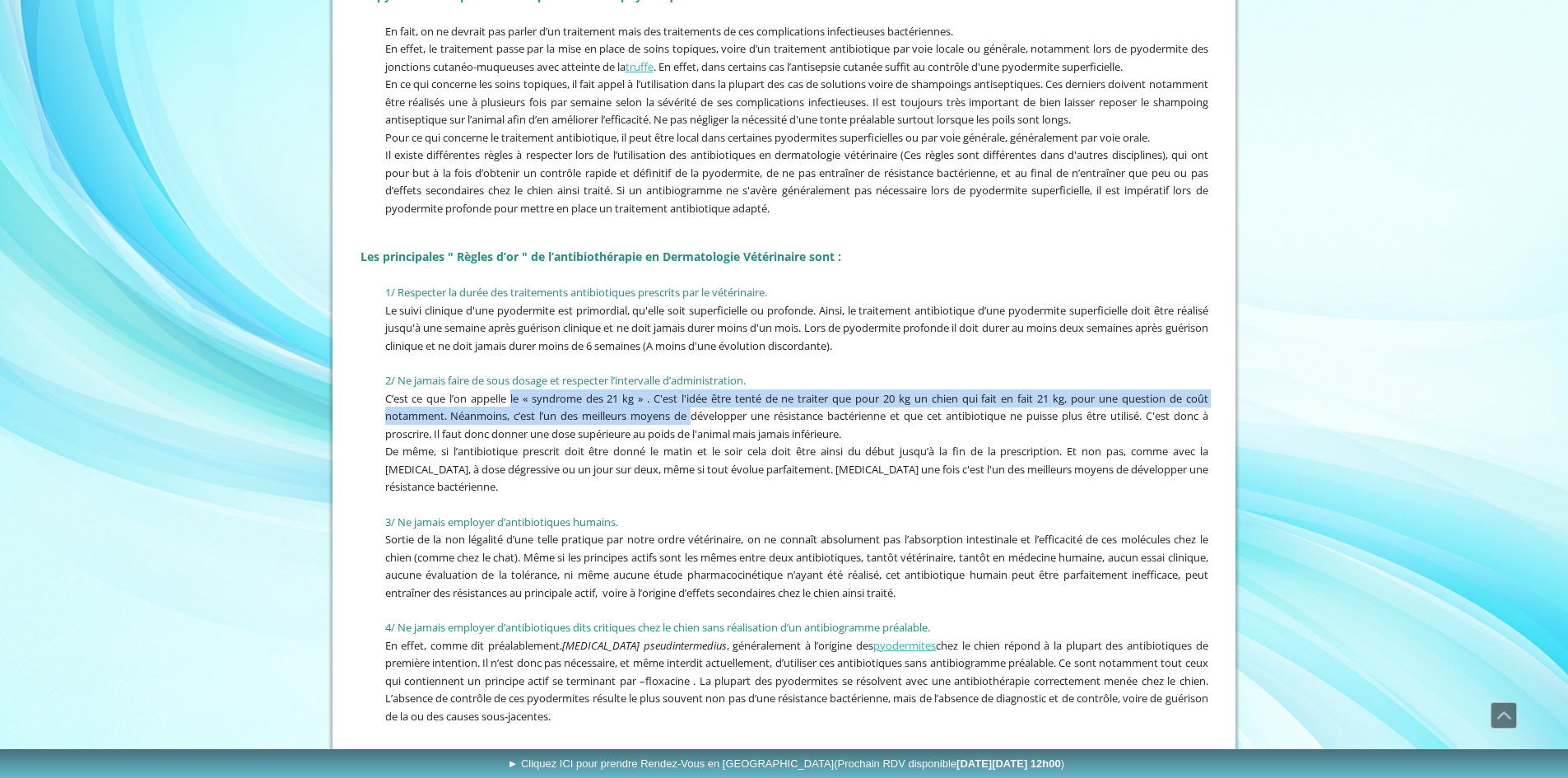
drag, startPoint x: 513, startPoint y: 398, endPoint x: 689, endPoint y: 413, distance: 176.6
click at [689, 413] on span "C’est ce que l’on appelle le « syndrome des 21 kg » . C'est l'idée être tenté d…" at bounding box center [796, 416] width 823 height 50
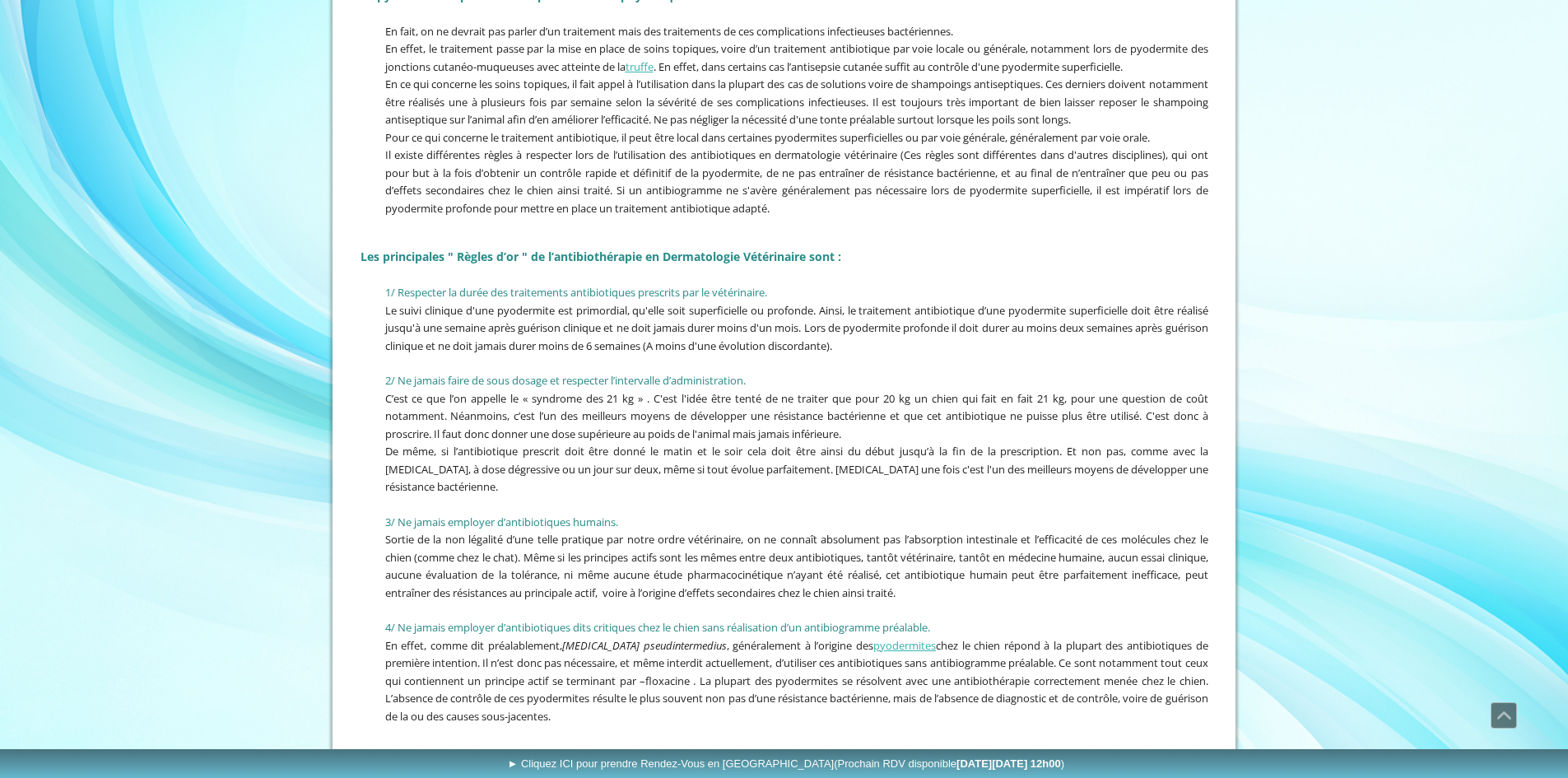
click at [1046, 352] on p "Le suivi clinique d'une pyodermite est primordial, qu'elle soit superficielle o…" at bounding box center [784, 328] width 848 height 54
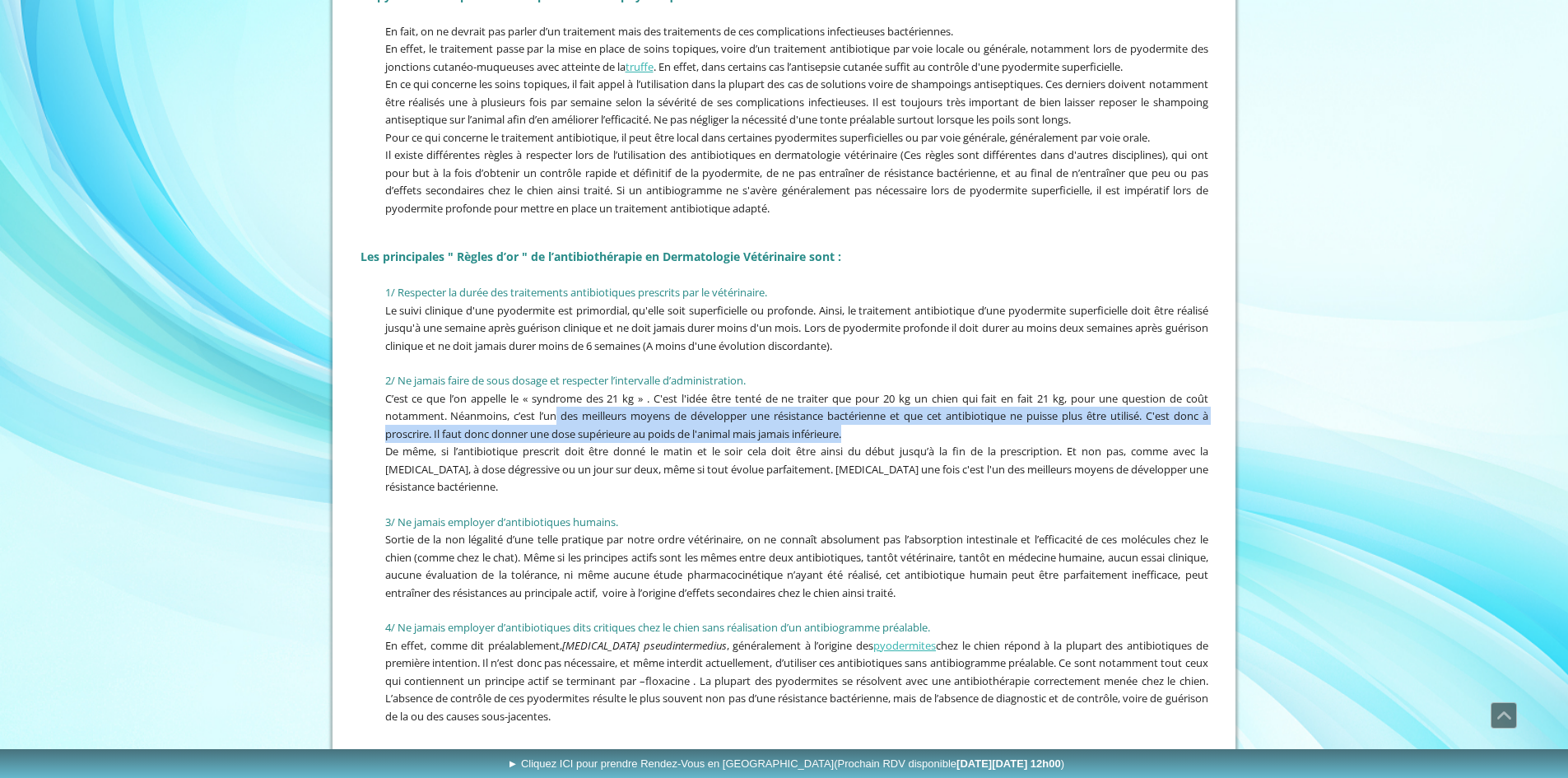
drag, startPoint x: 557, startPoint y: 417, endPoint x: 1000, endPoint y: 434, distance: 443.3
click at [1000, 434] on p "C’est ce que l’on appelle le « syndrome des 21 kg » . C'est l'idée être tenté d…" at bounding box center [784, 416] width 848 height 54
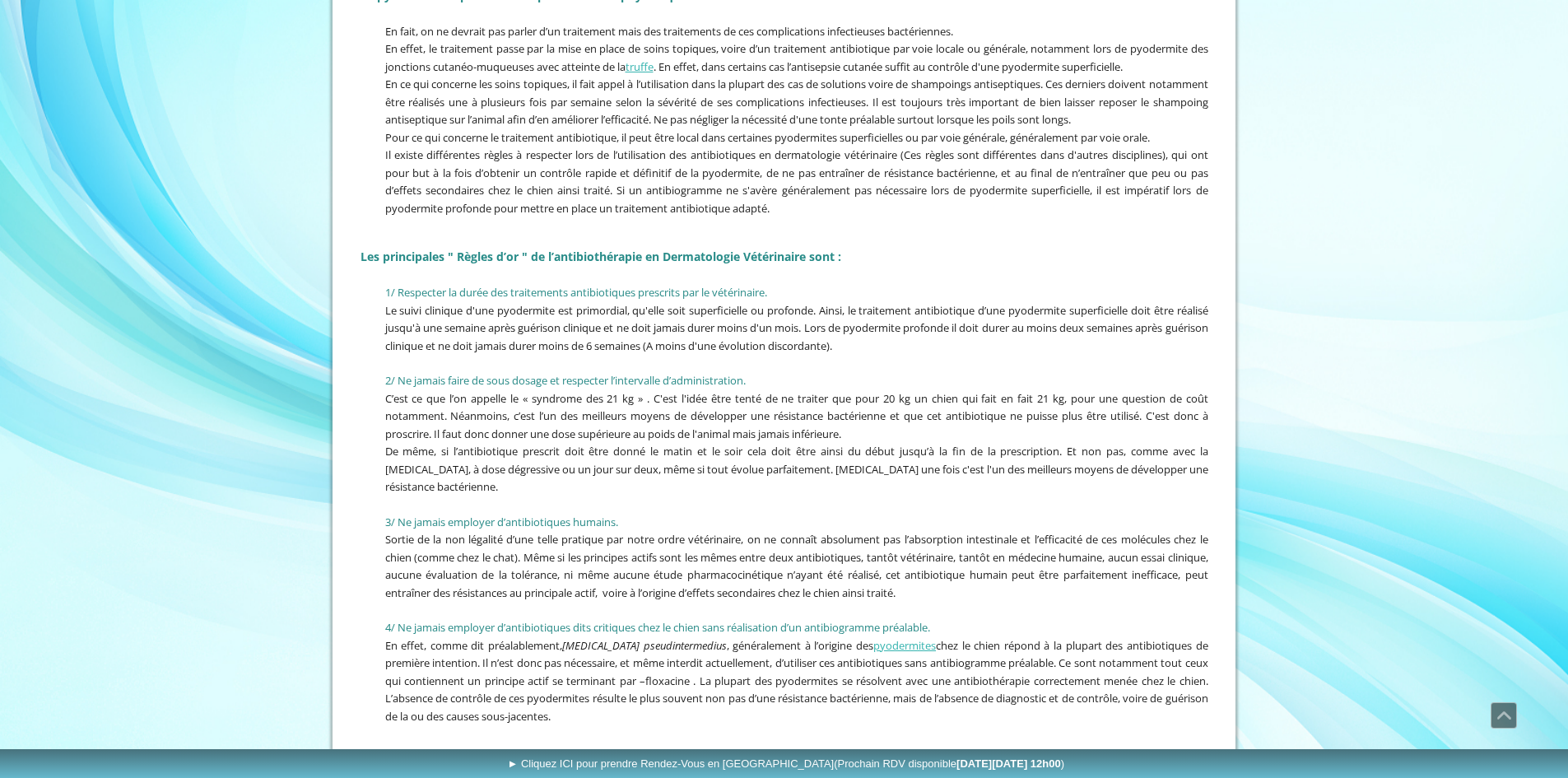
drag, startPoint x: 800, startPoint y: 467, endPoint x: 1065, endPoint y: 476, distance: 265.2
click at [1065, 476] on span "De même, si l’antibiotique prescrit doit être donné le matin et le soir cela do…" at bounding box center [796, 469] width 823 height 50
click at [1049, 508] on p at bounding box center [784, 505] width 848 height 18
drag, startPoint x: 787, startPoint y: 475, endPoint x: 908, endPoint y: 474, distance: 121.0
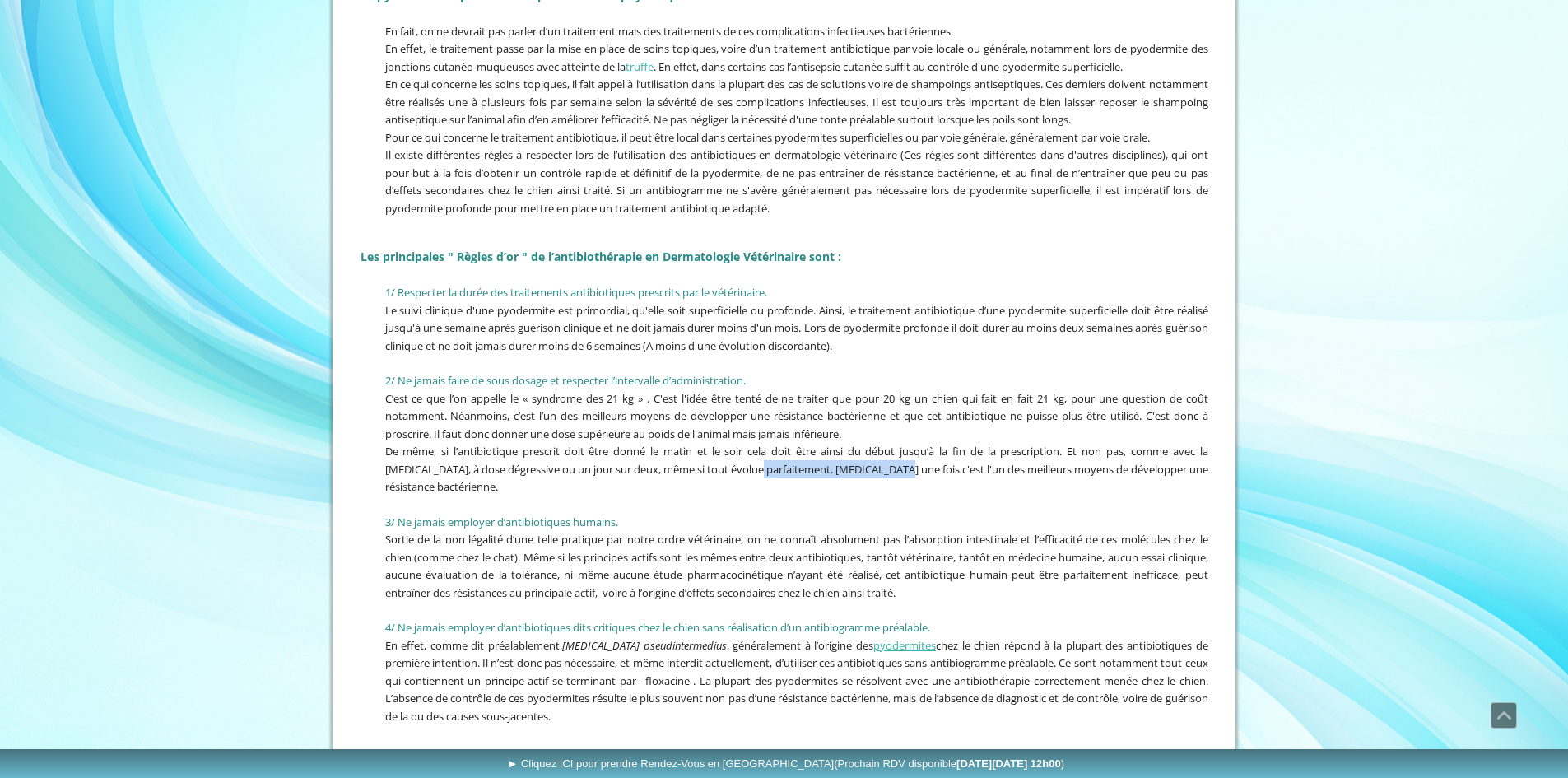
click at [908, 474] on span "De même, si l’antibiotique prescrit doit être donné le matin et le soir cela do…" at bounding box center [796, 469] width 823 height 50
click at [682, 492] on p "De même, si l’antibiotique prescrit doit être donné le matin et le soir cela do…" at bounding box center [784, 469] width 848 height 54
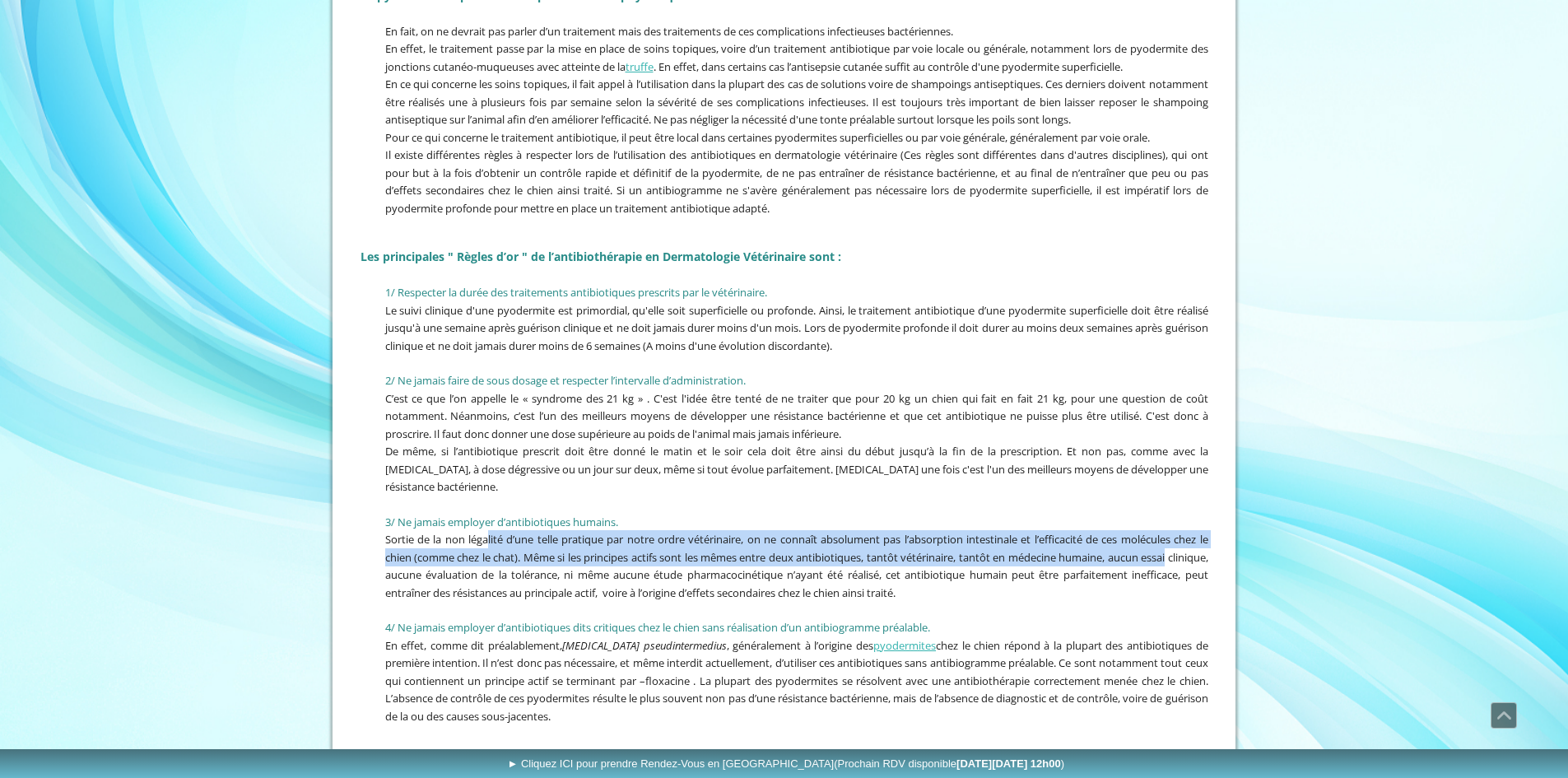
drag, startPoint x: 519, startPoint y: 538, endPoint x: 1219, endPoint y: 548, distance: 700.1
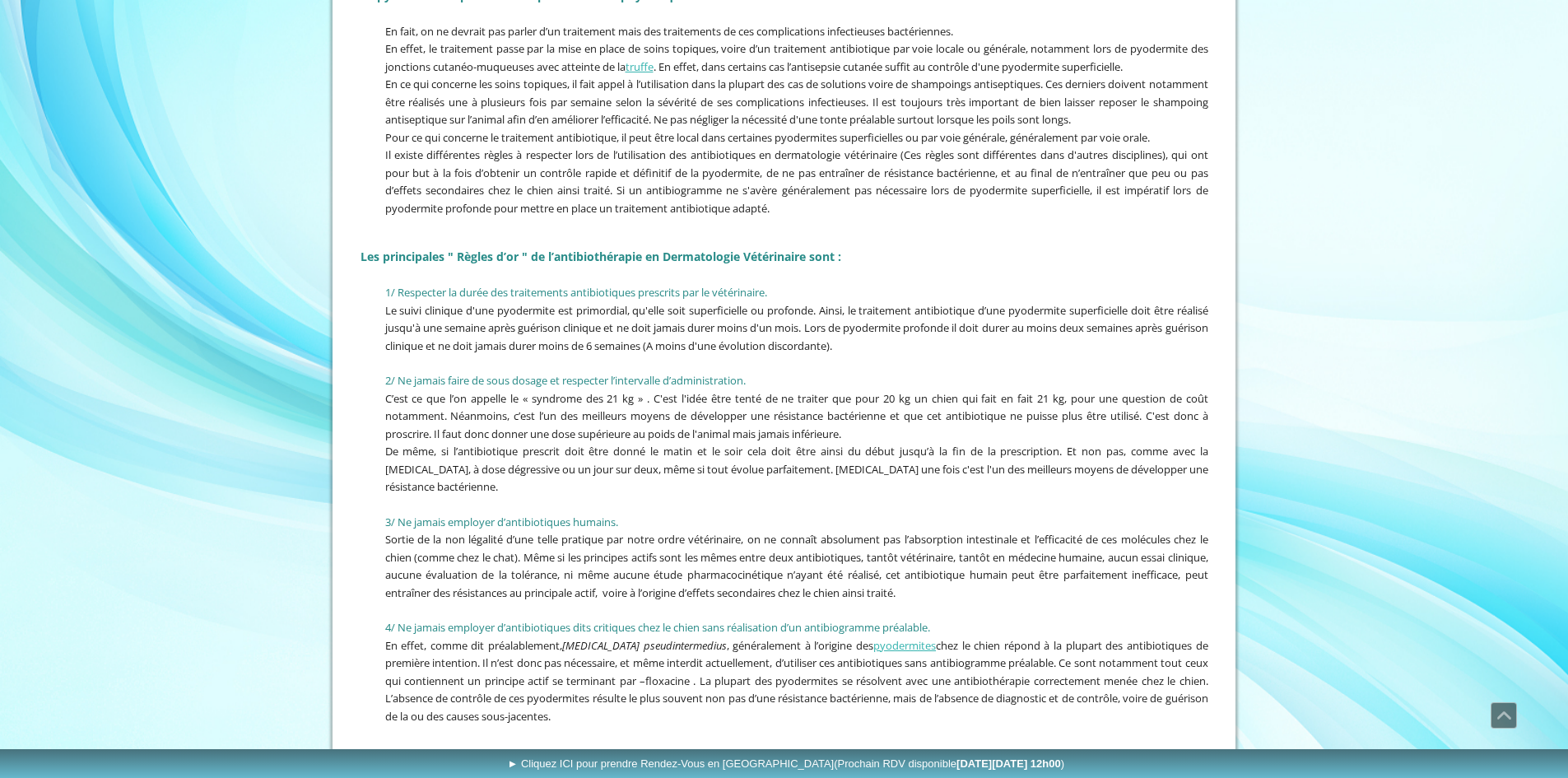
click at [969, 591] on p "Sortie de la non légalité d’une telle pratique par notre ordre vétérinaire, on …" at bounding box center [784, 566] width 848 height 71
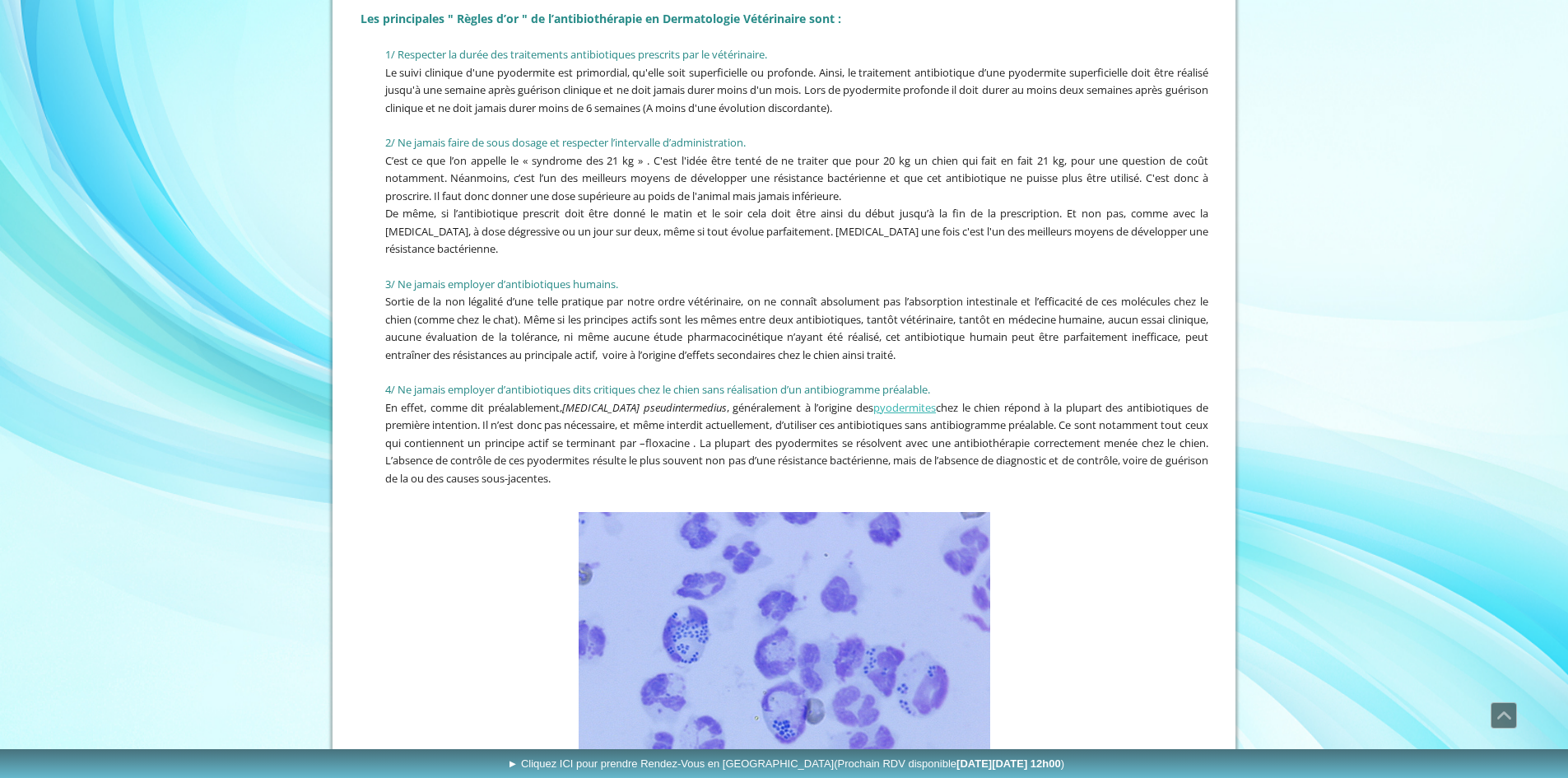
scroll to position [2058, 0]
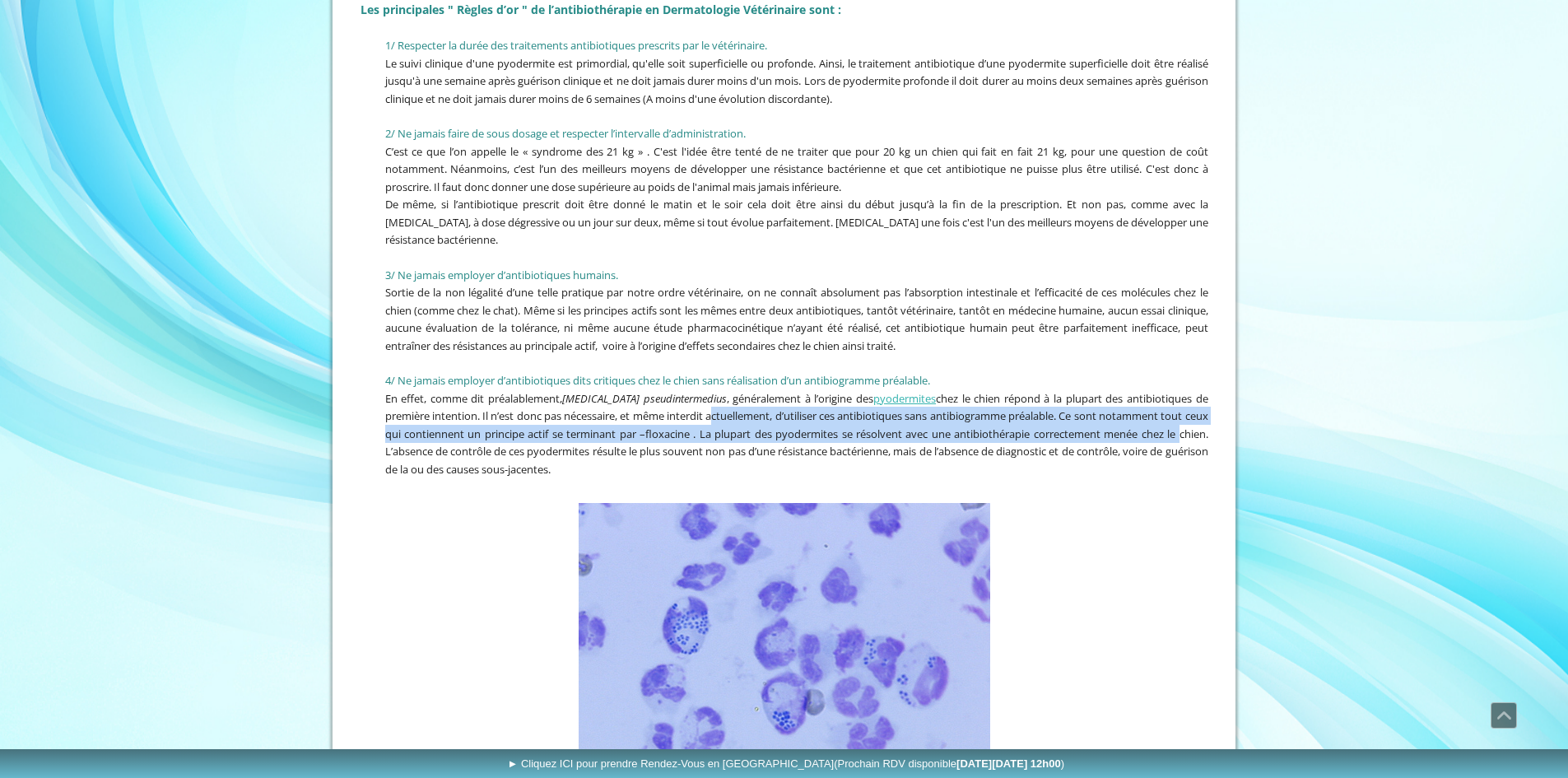
drag, startPoint x: 717, startPoint y: 416, endPoint x: 1217, endPoint y: 433, distance: 500.3
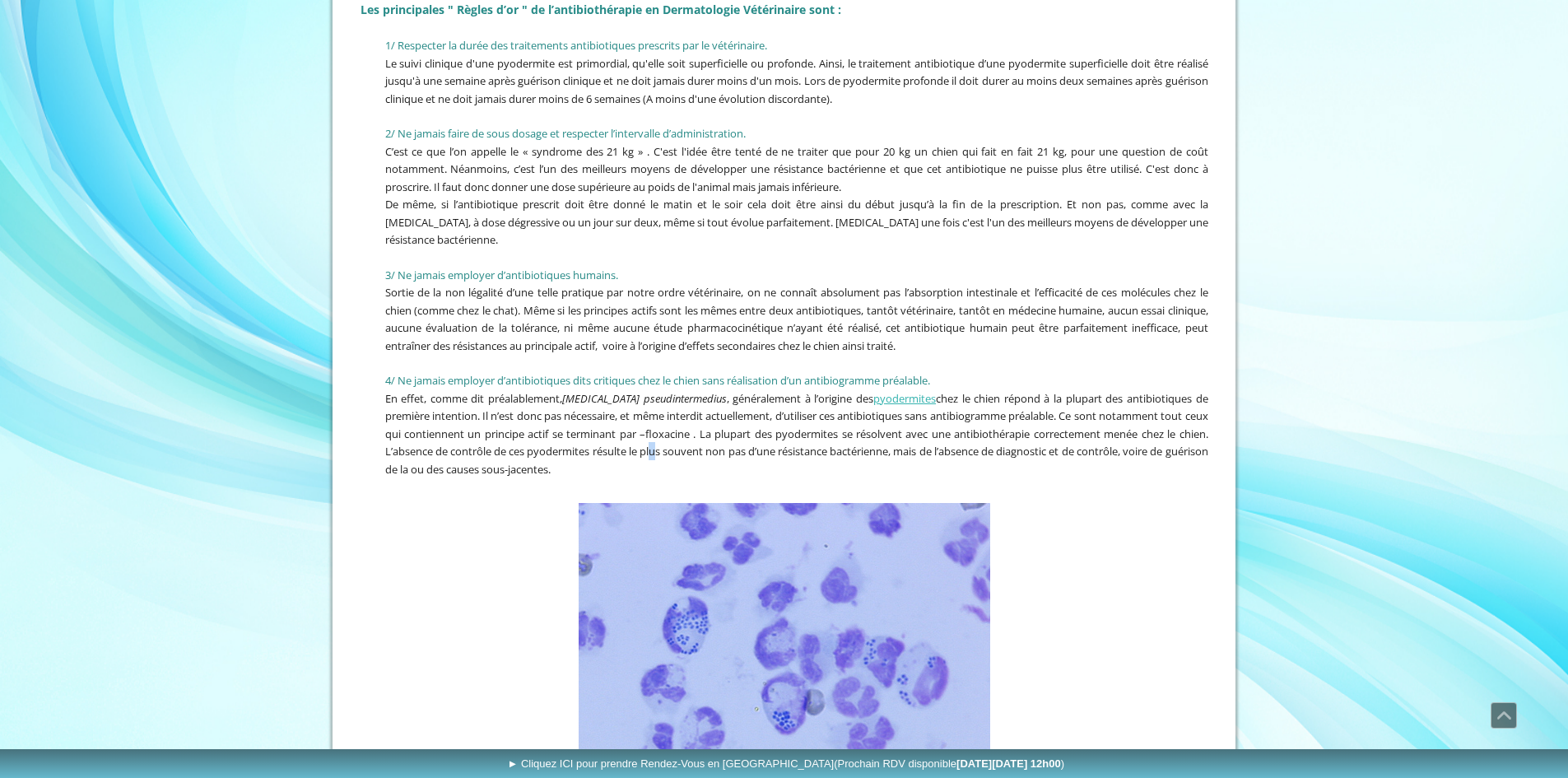
click at [690, 447] on span "En effet, comme dit préalablement, [MEDICAL_DATA] pseudintermedius , généraleme…" at bounding box center [796, 433] width 823 height 86
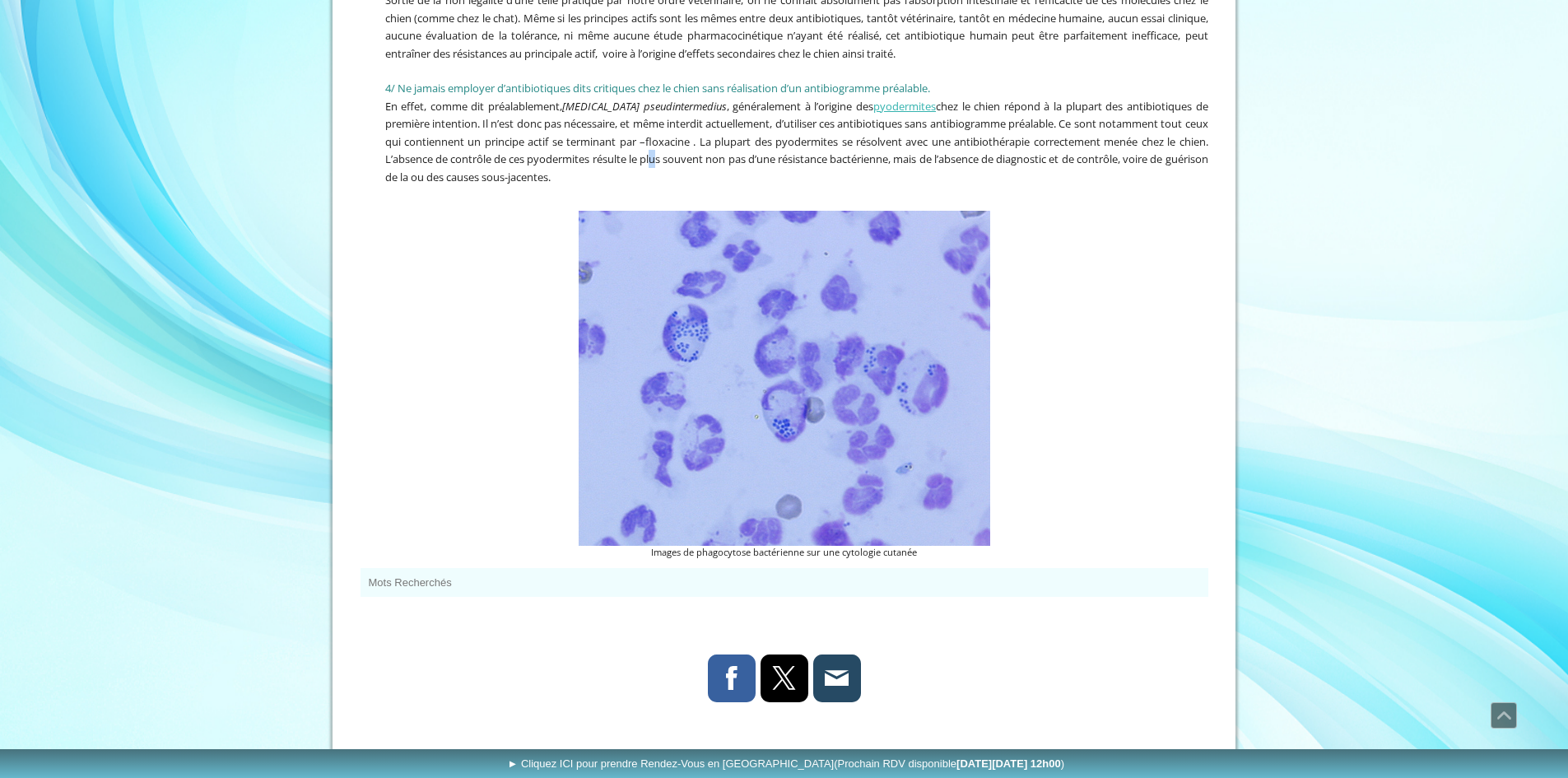
scroll to position [2436, 0]
